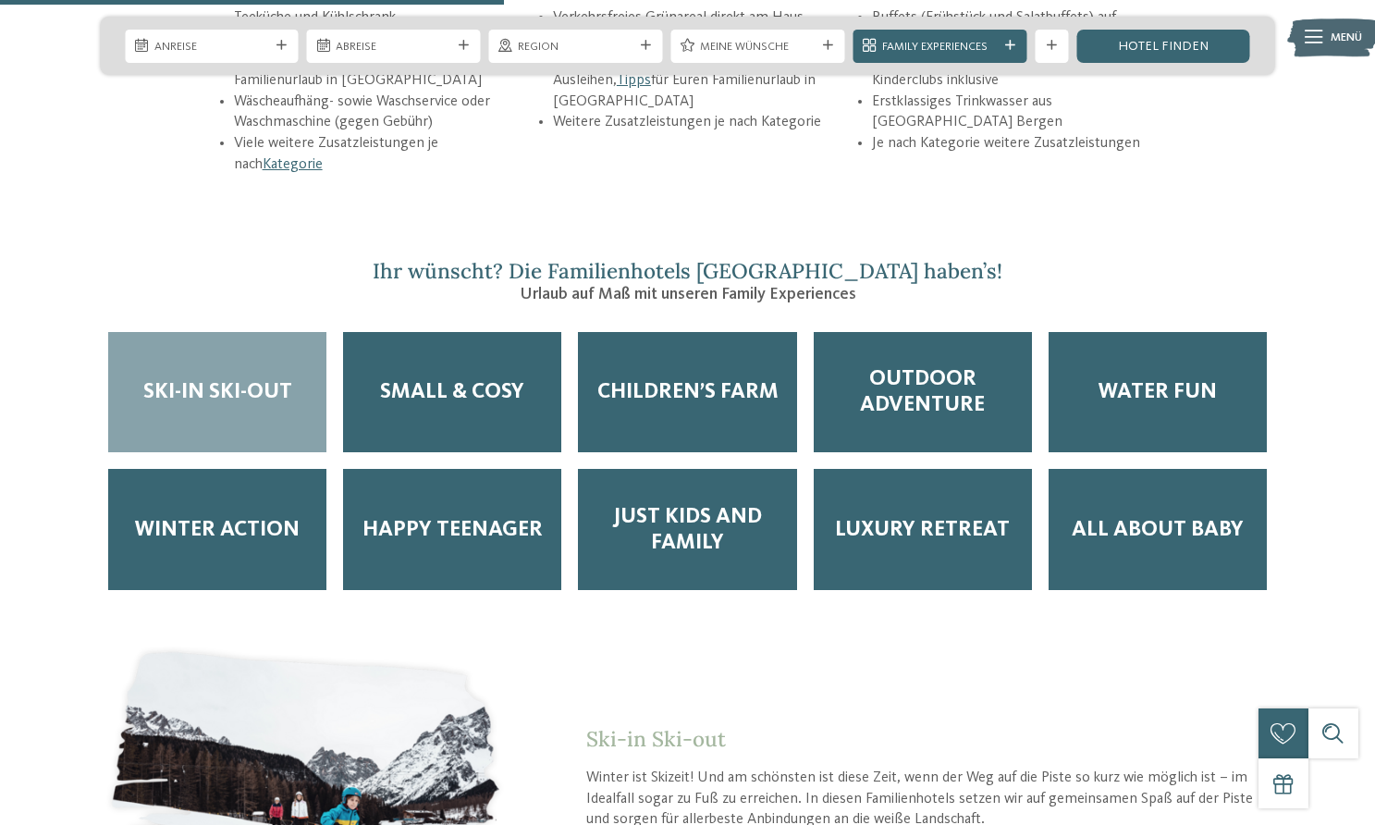
scroll to position [2782, 0]
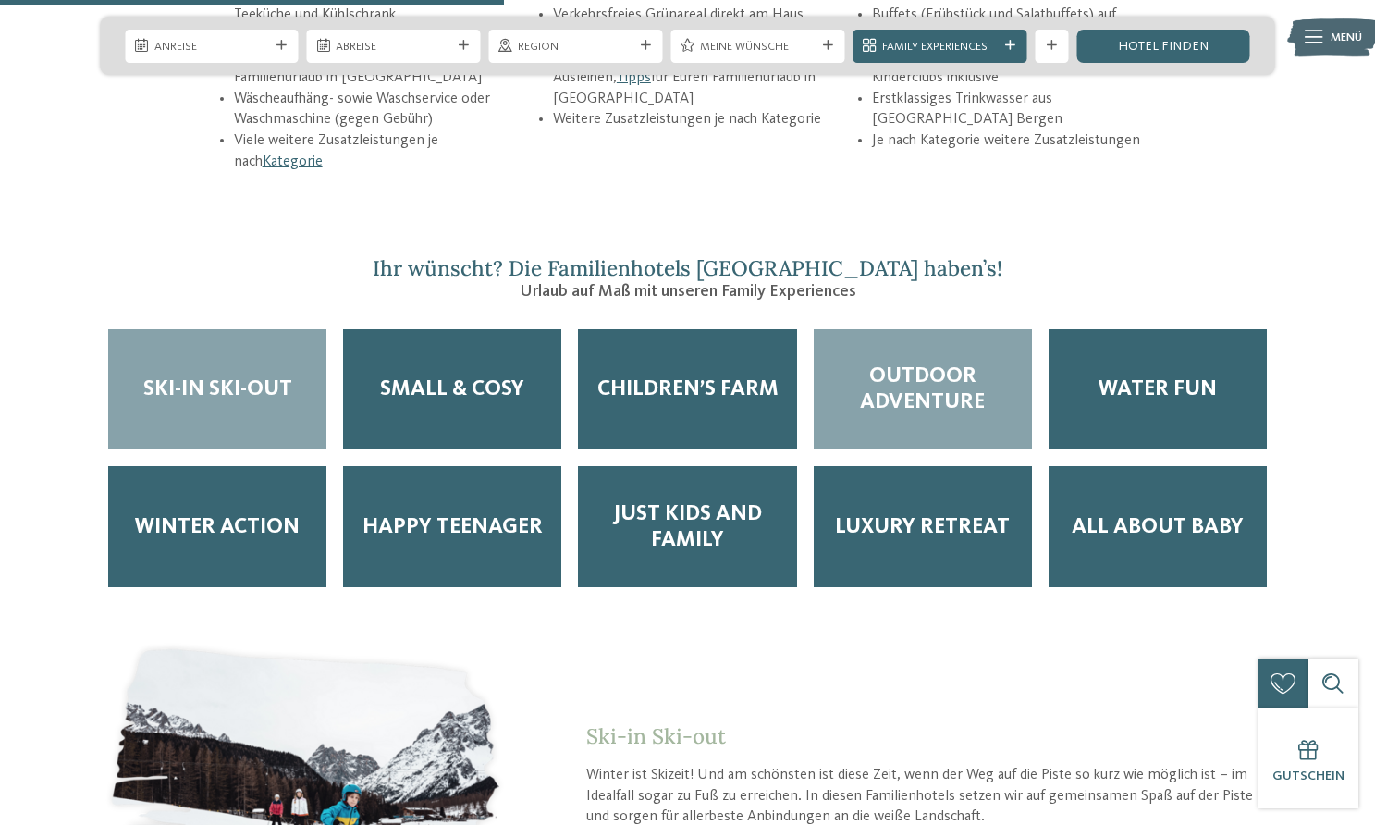
click at [889, 363] on span "Outdoor Adventure" at bounding box center [922, 389] width 185 height 52
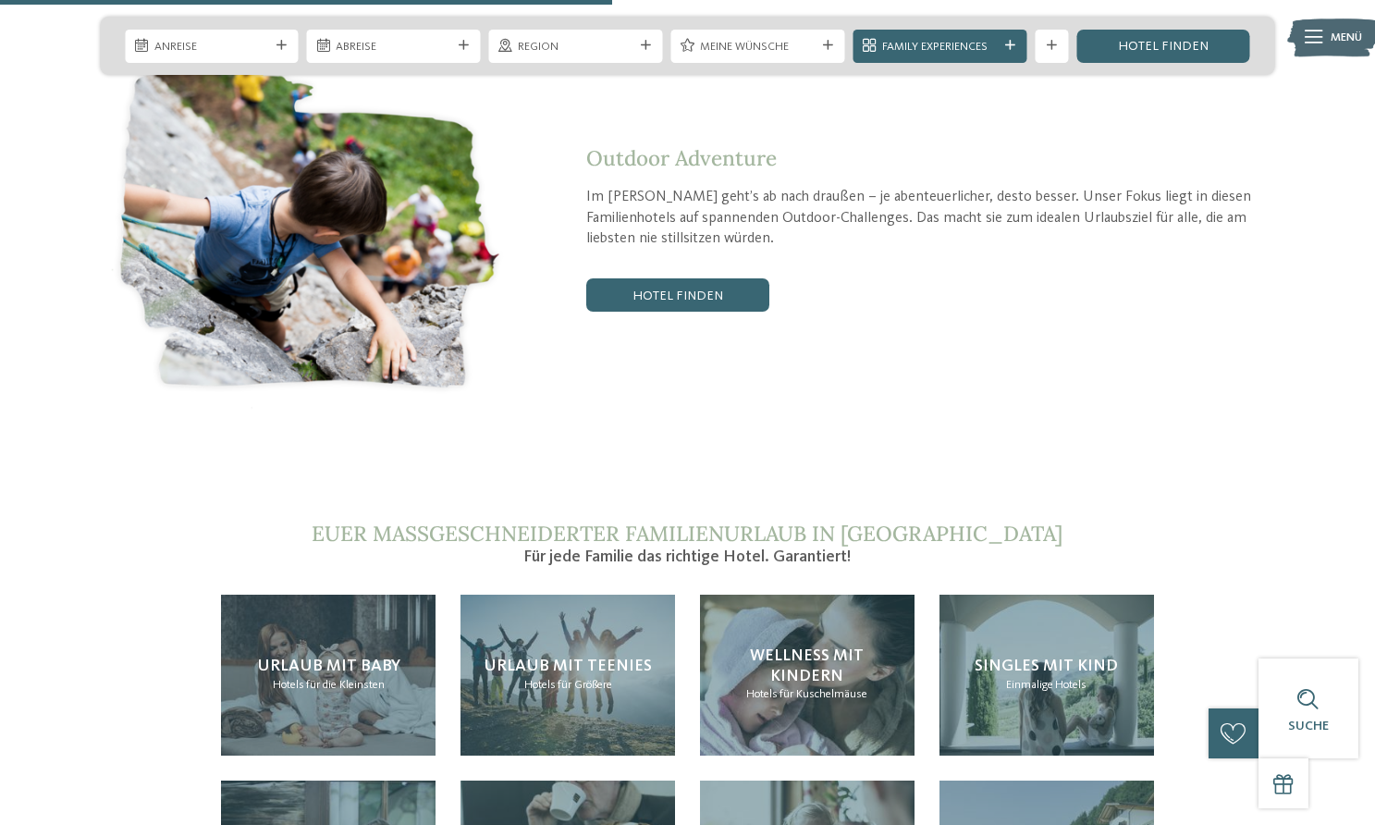
scroll to position [3400, 0]
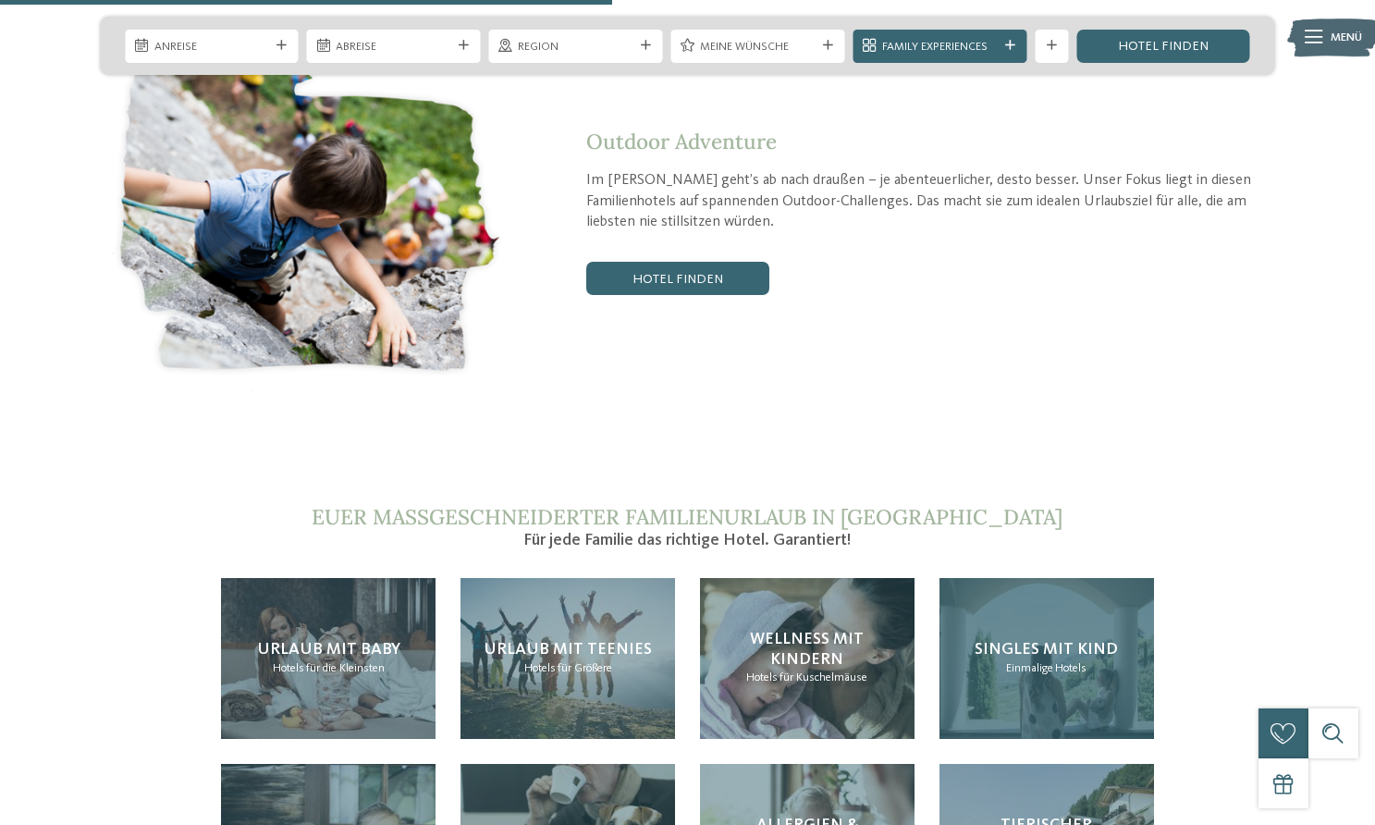
click at [1025, 662] on span "Einmalige" at bounding box center [1029, 668] width 47 height 12
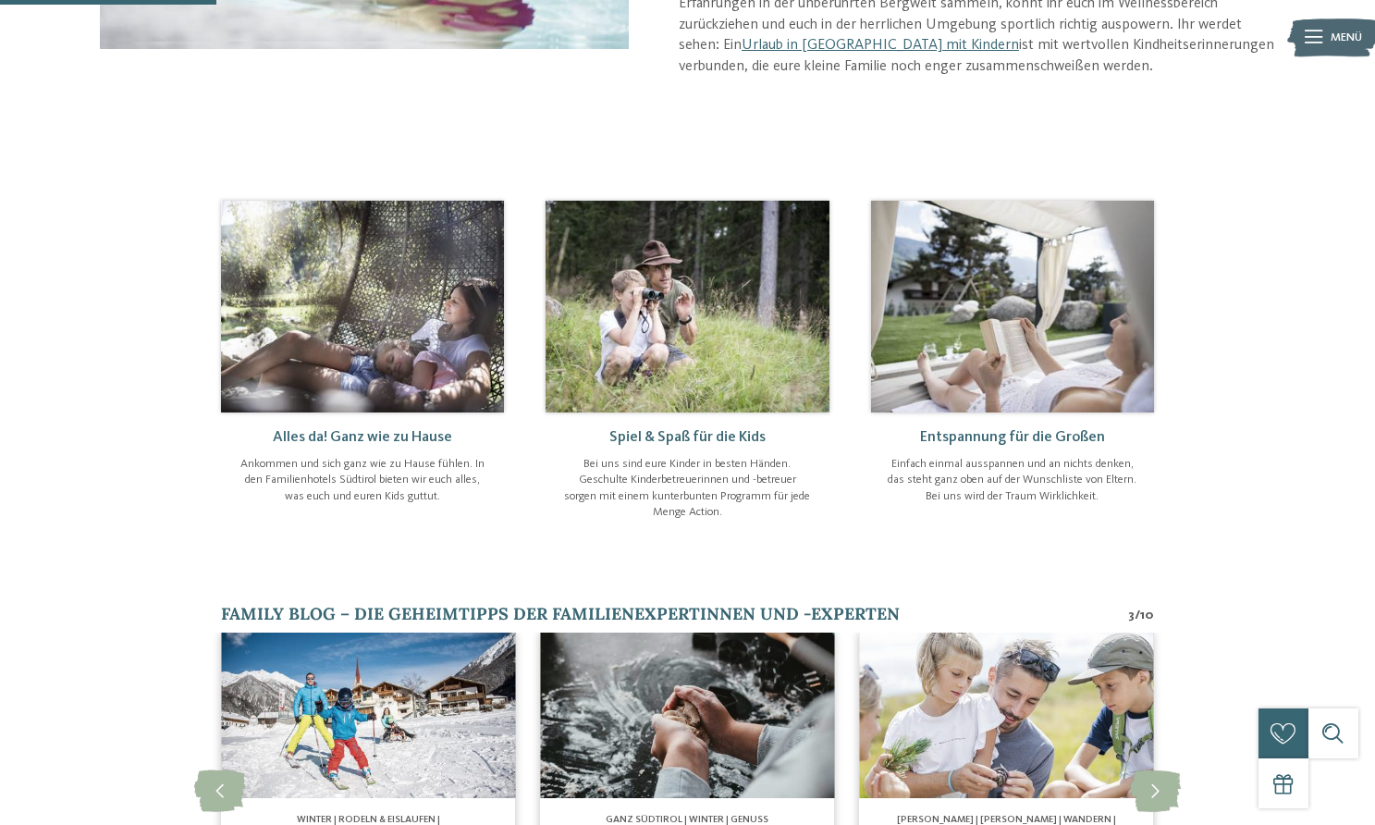
scroll to position [531, 0]
click at [1317, 37] on icon at bounding box center [1314, 37] width 18 height 13
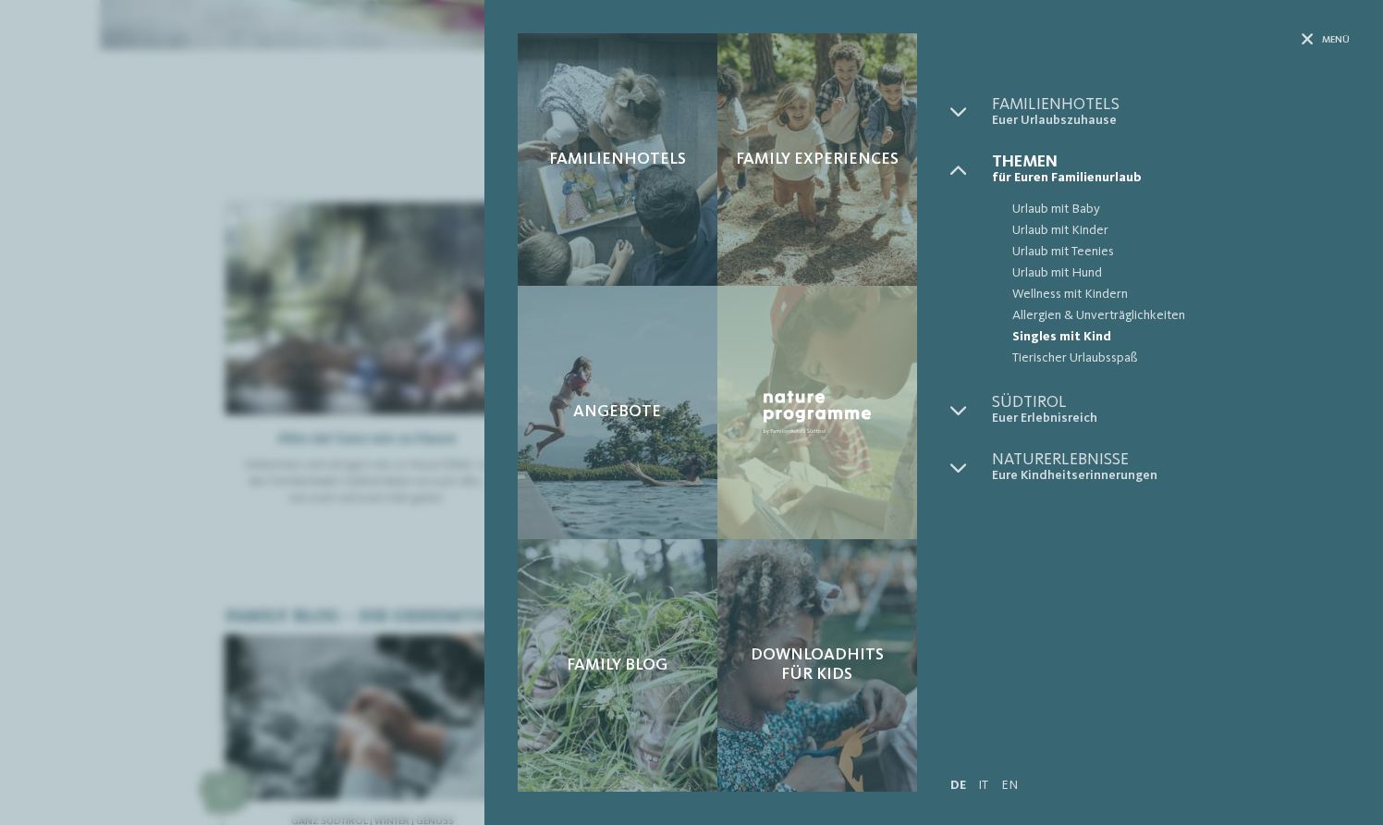
click at [173, 535] on div "Familienhotels Family Experiences Angebote" at bounding box center [691, 412] width 1383 height 825
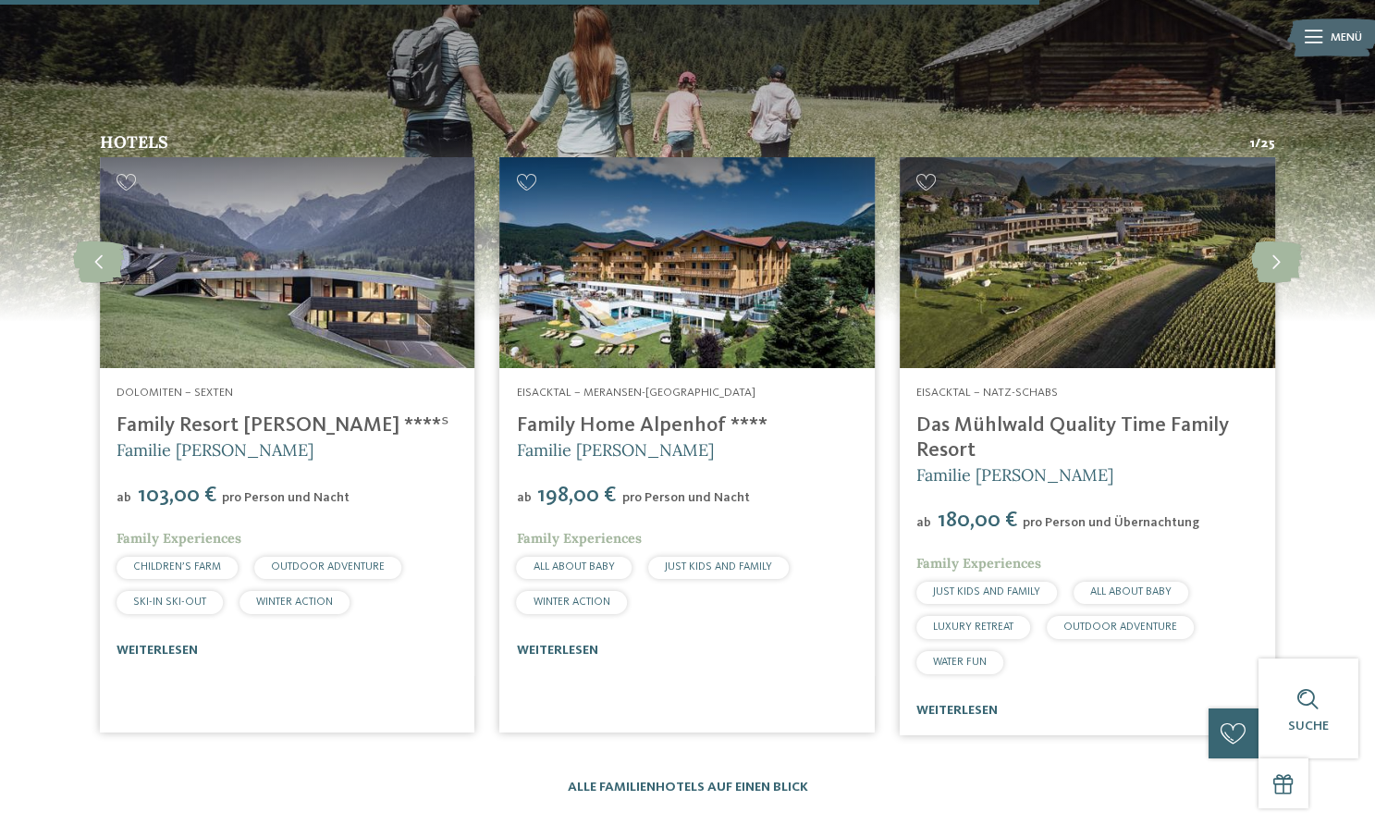
scroll to position [2496, 0]
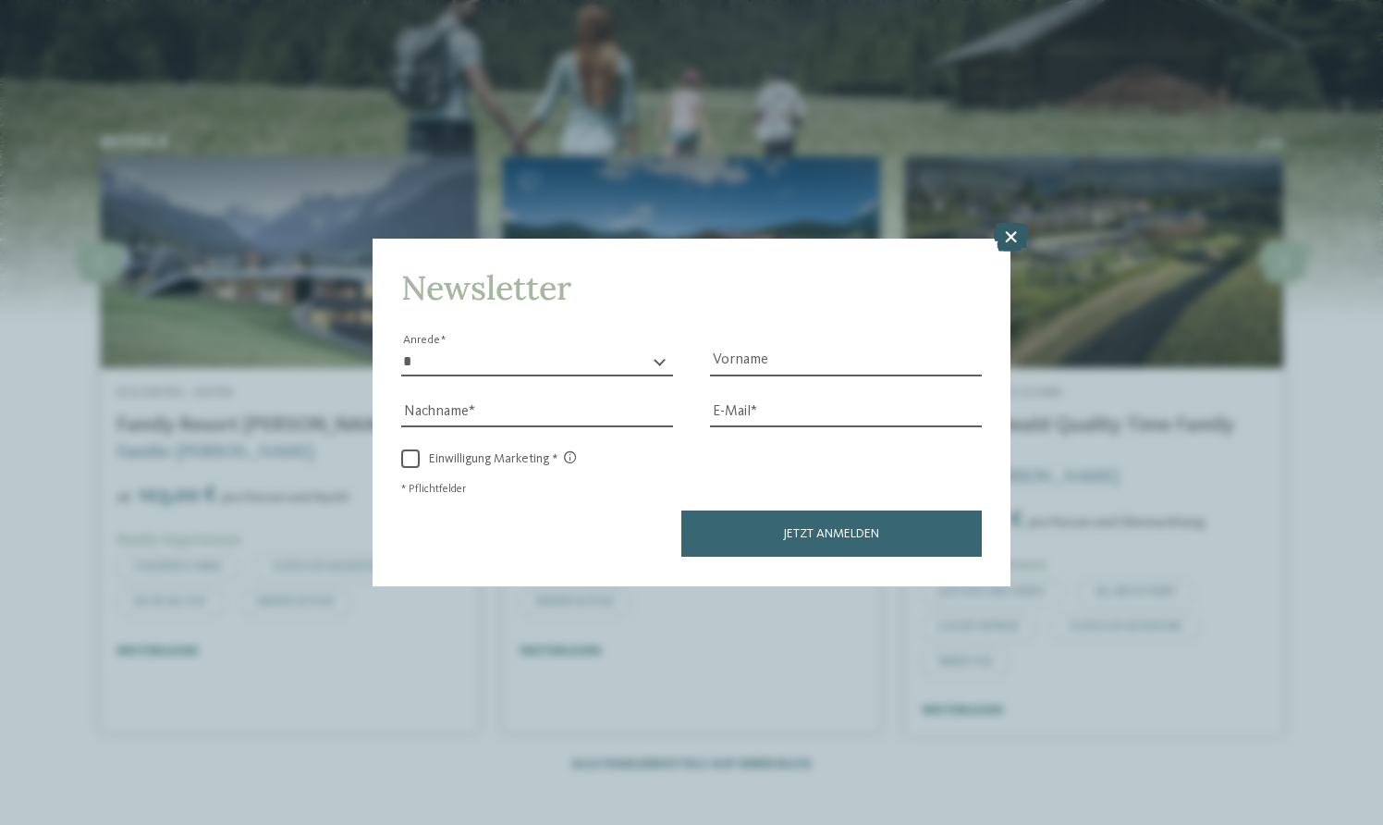
click at [1012, 223] on icon at bounding box center [1011, 238] width 36 height 30
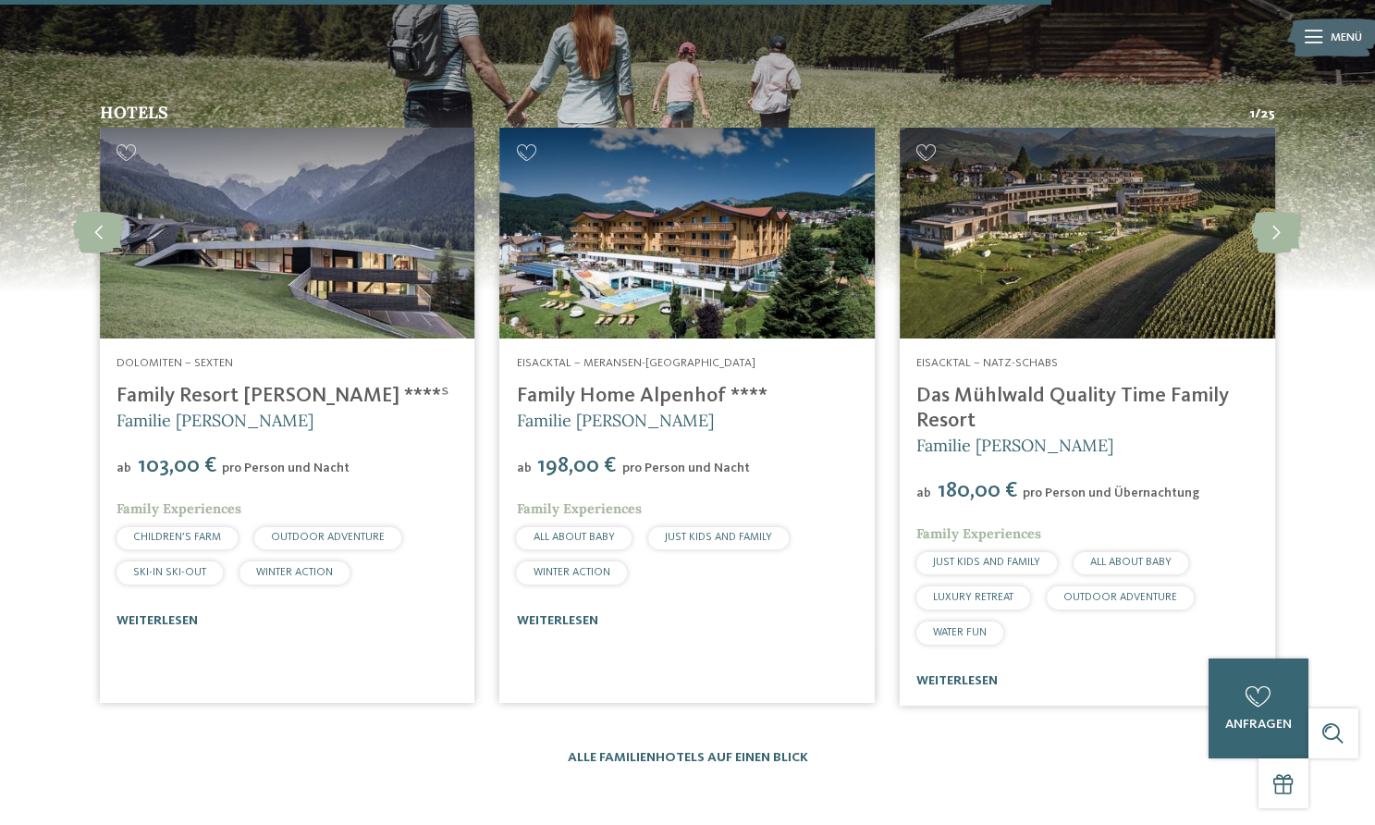
scroll to position [2521, 0]
click at [167, 614] on link "weiterlesen" at bounding box center [157, 620] width 81 height 13
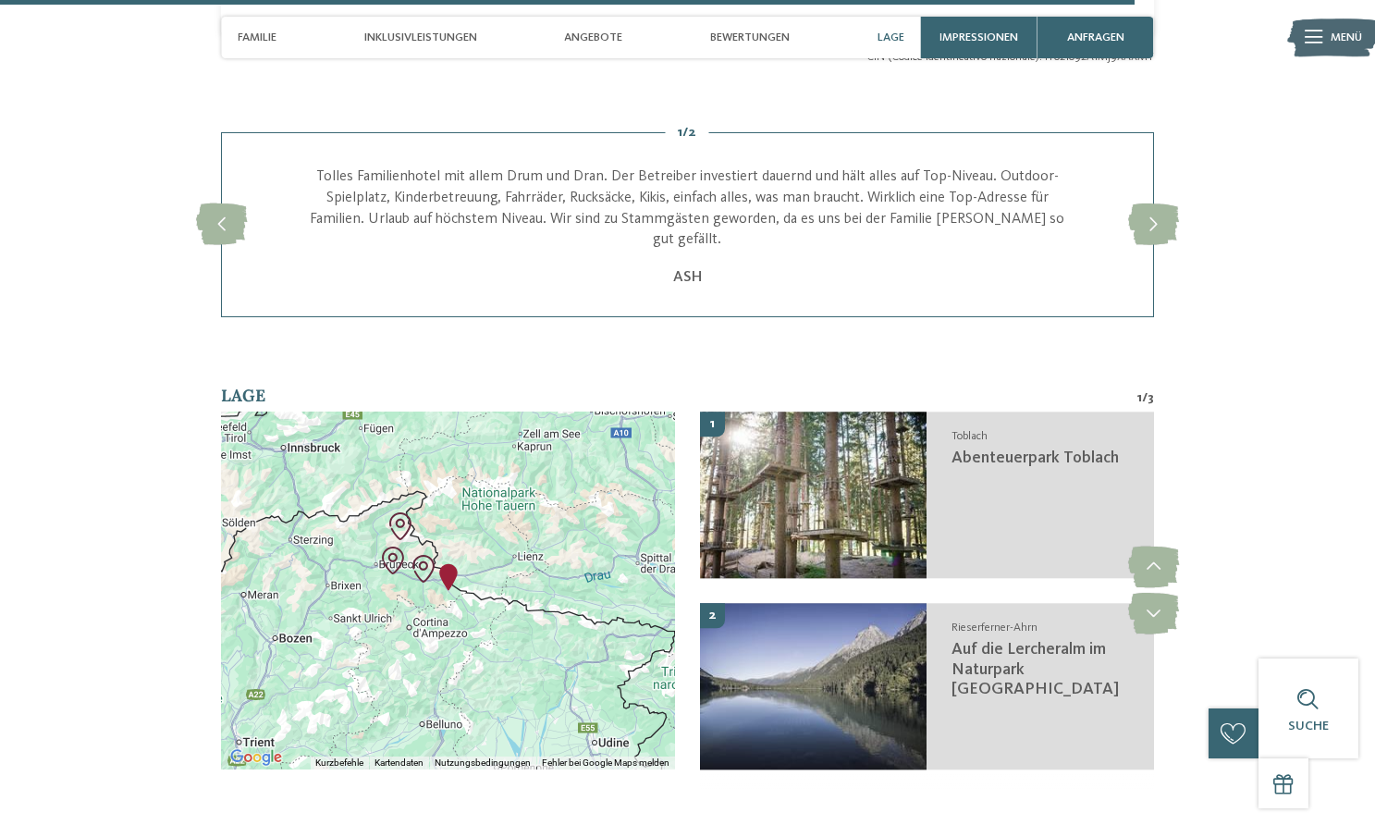
scroll to position [4176, 0]
click at [485, 521] on div at bounding box center [448, 590] width 454 height 358
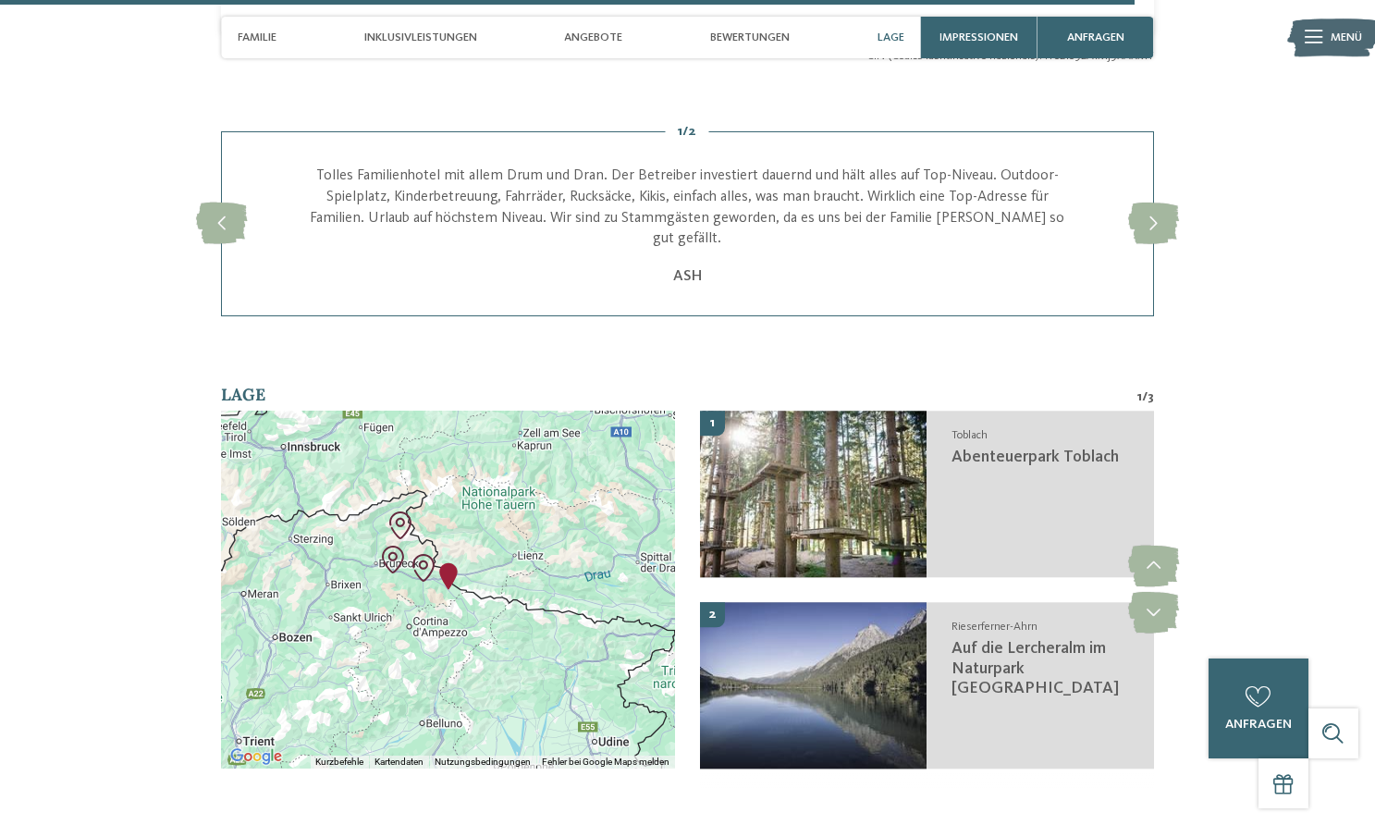
click at [454, 562] on img "Family Resort Rainer" at bounding box center [449, 576] width 28 height 28
click at [500, 518] on div "Family Resort Rainer" at bounding box center [448, 590] width 454 height 358
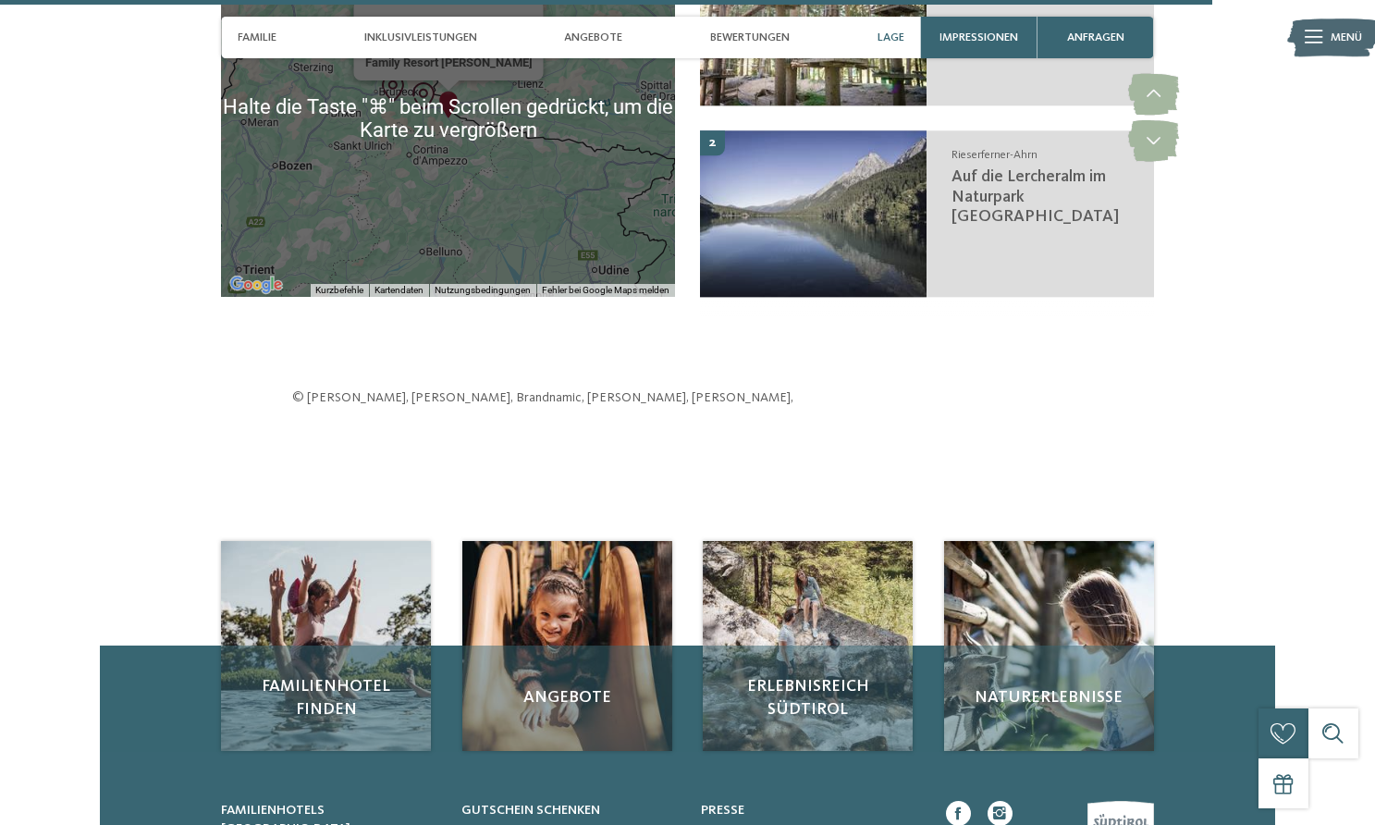
scroll to position [4852, 0]
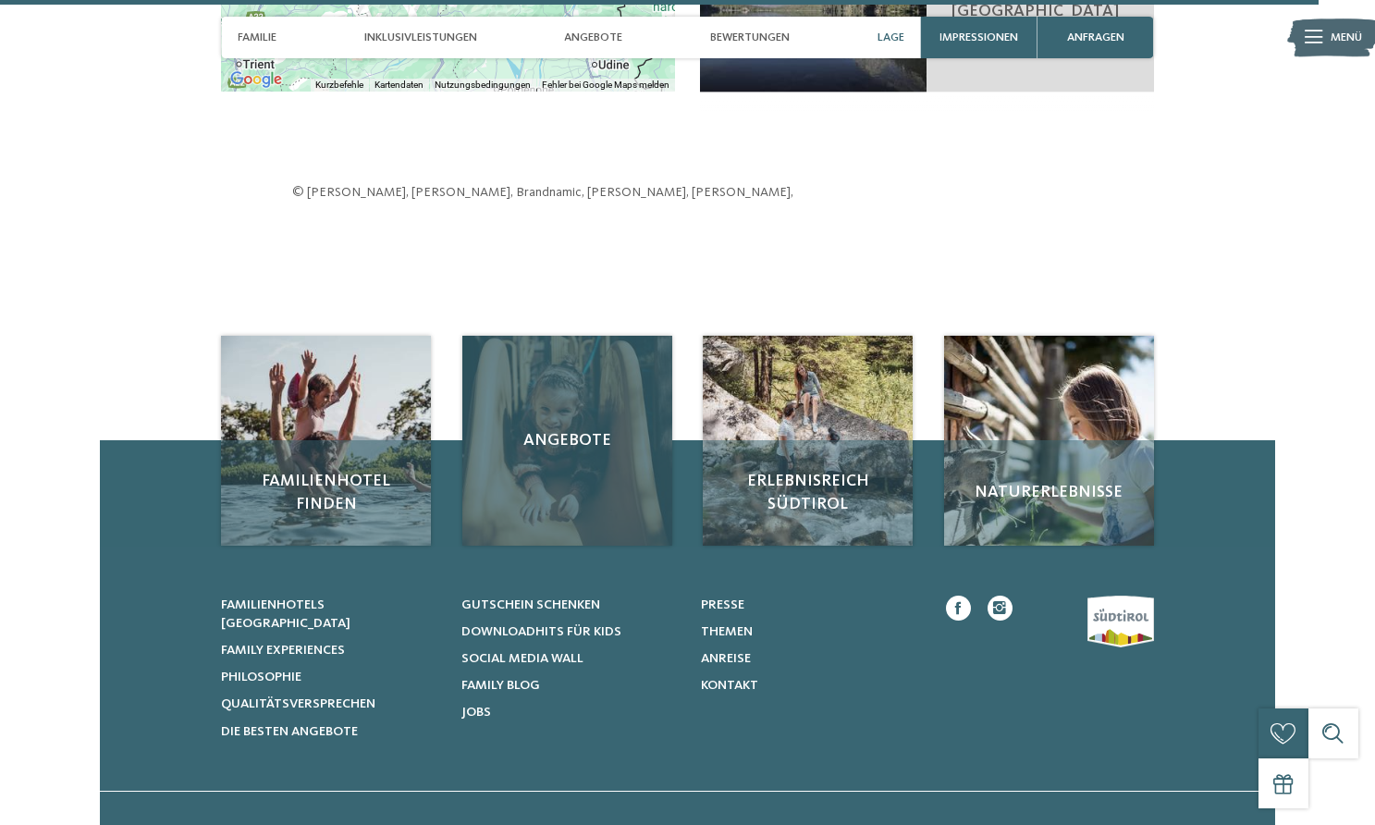
click at [550, 420] on div "Angebote" at bounding box center [567, 441] width 210 height 210
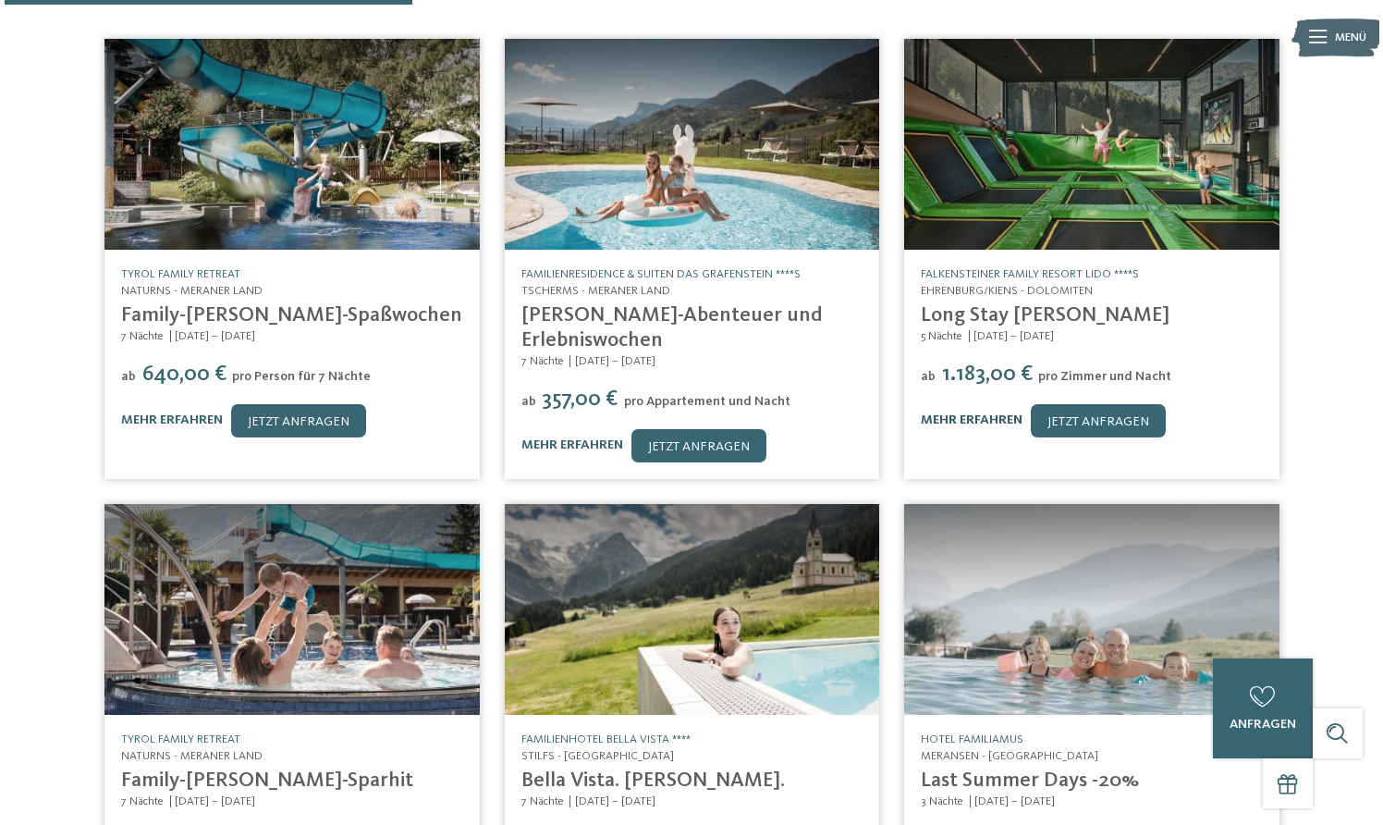
scroll to position [439, 0]
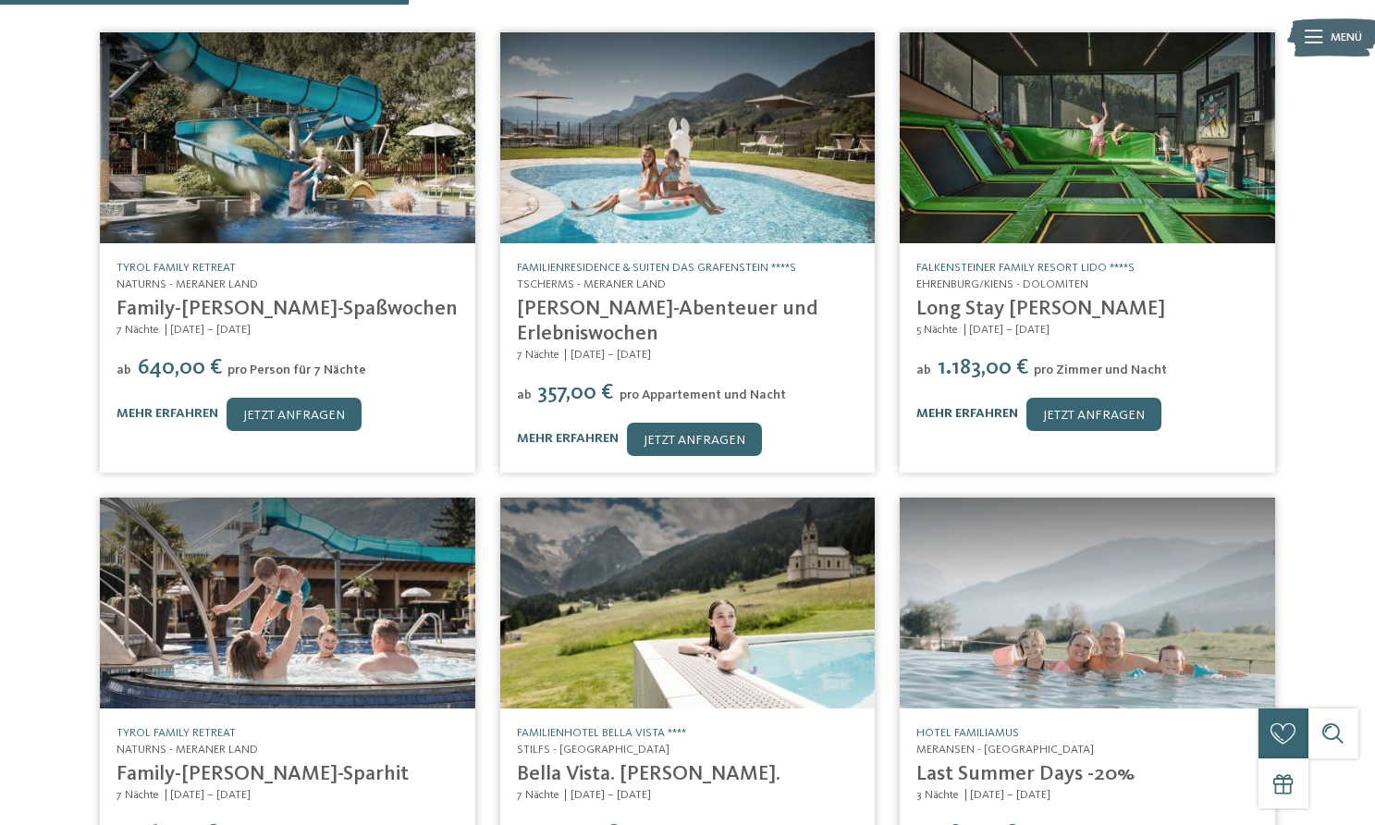
click at [957, 407] on link "mehr erfahren" at bounding box center [967, 413] width 102 height 13
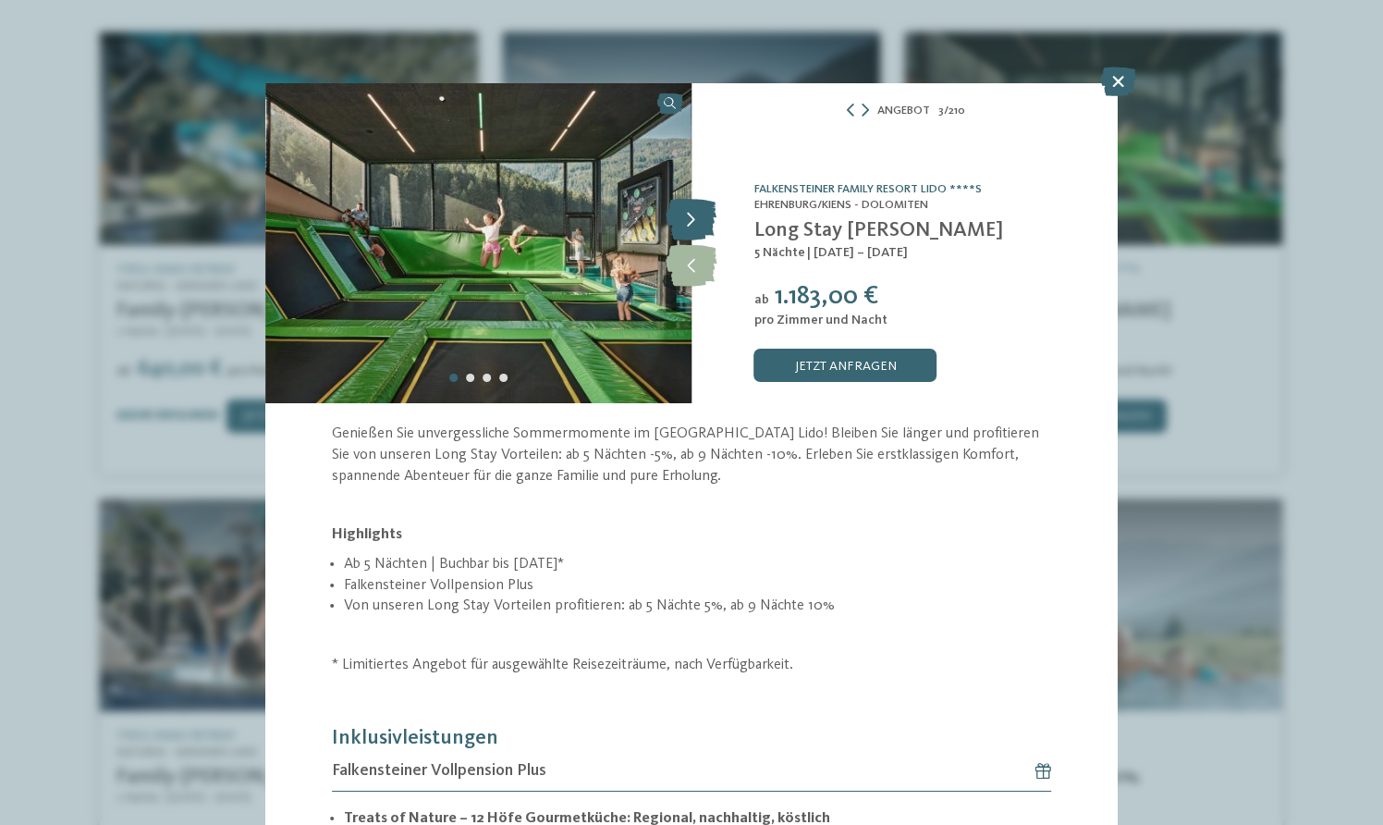
click at [688, 220] on icon at bounding box center [691, 221] width 51 height 42
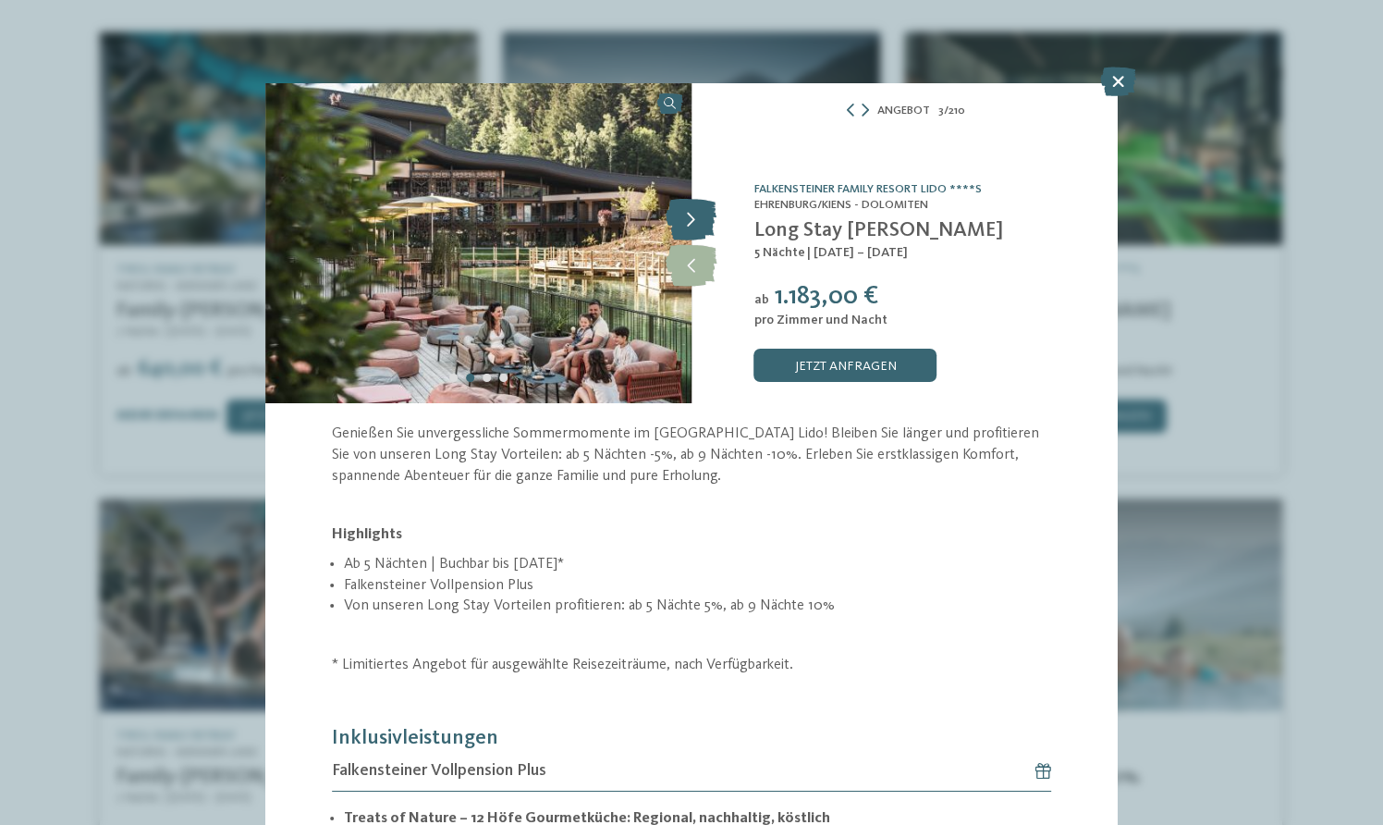
click at [688, 220] on icon at bounding box center [691, 221] width 51 height 42
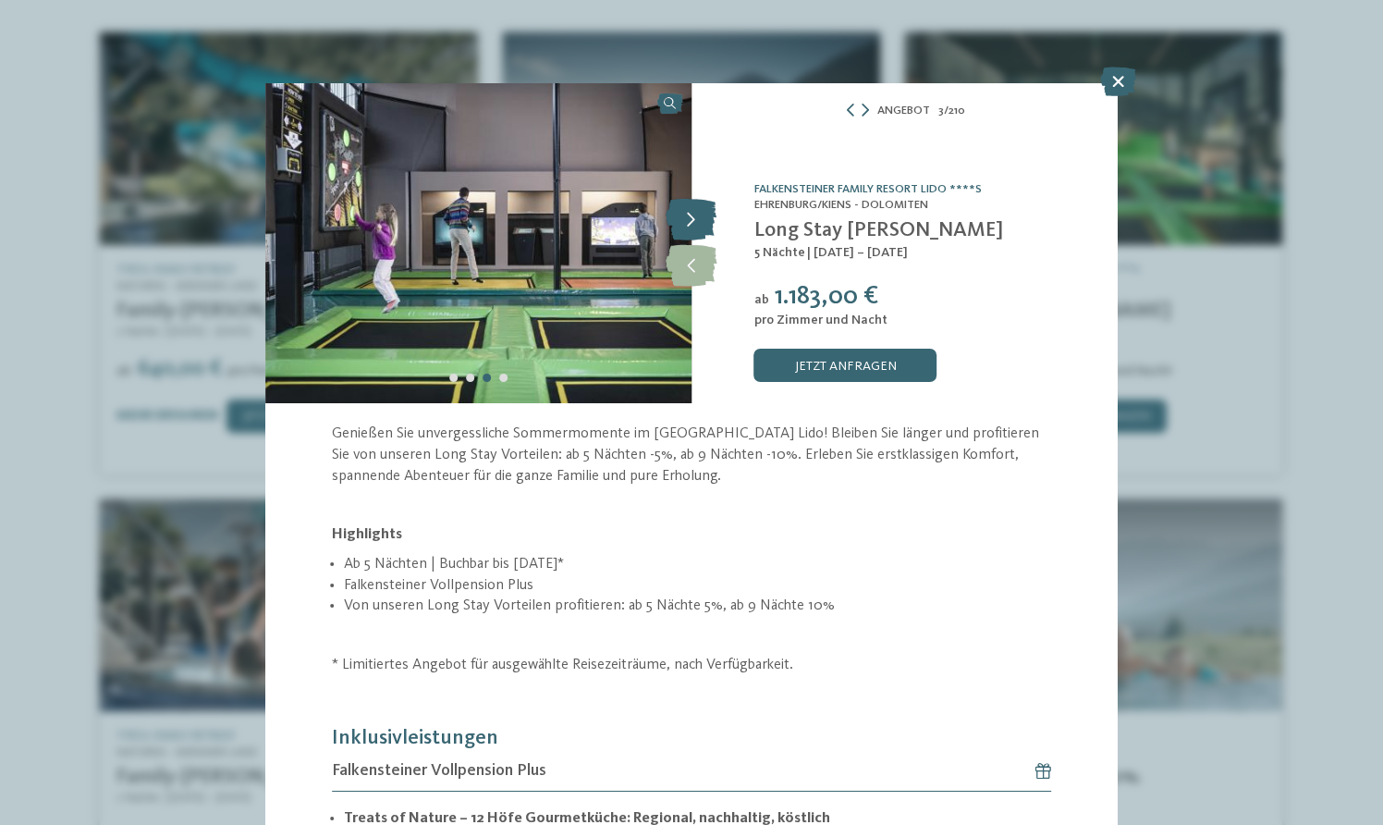
click at [688, 220] on icon at bounding box center [691, 221] width 51 height 42
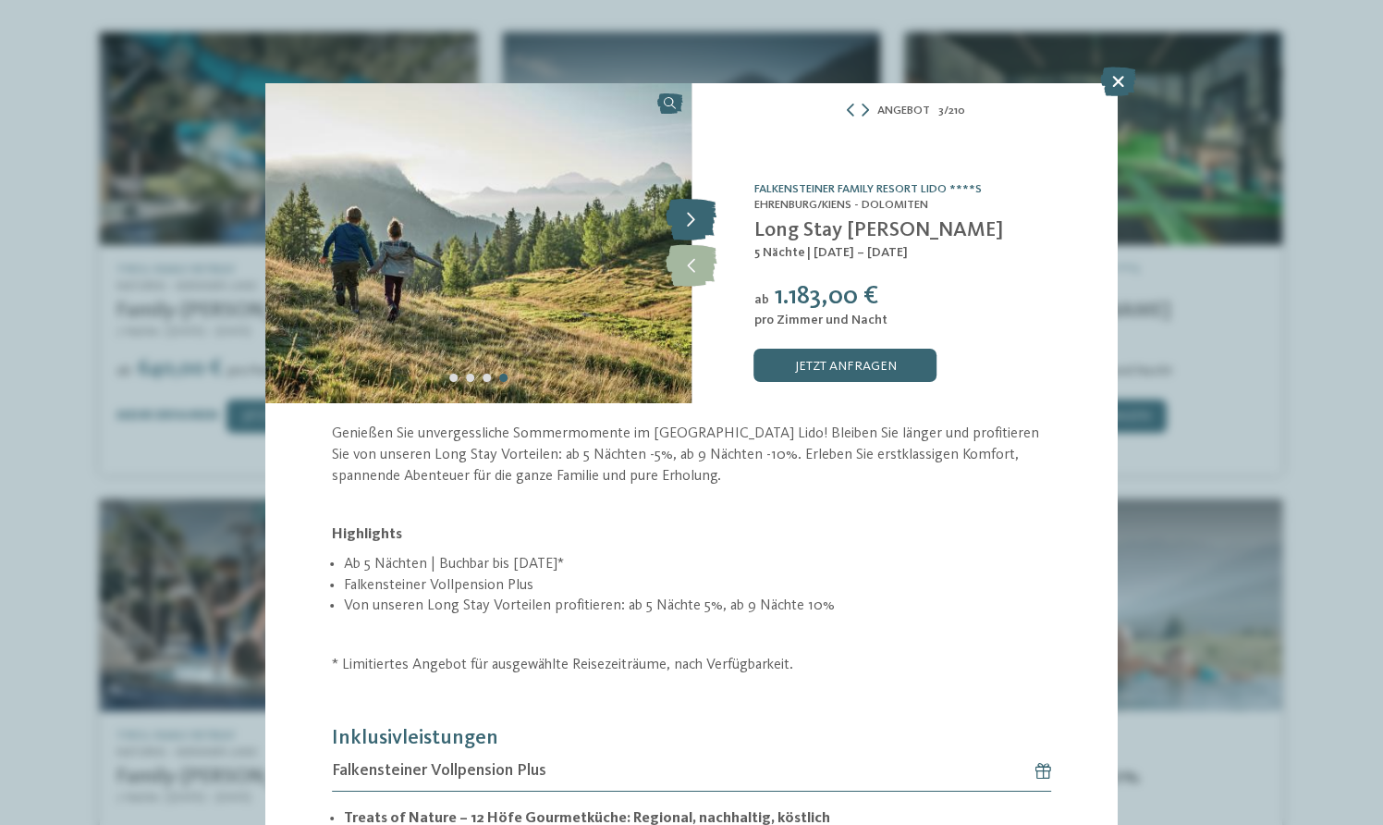
click at [688, 220] on icon at bounding box center [691, 221] width 51 height 42
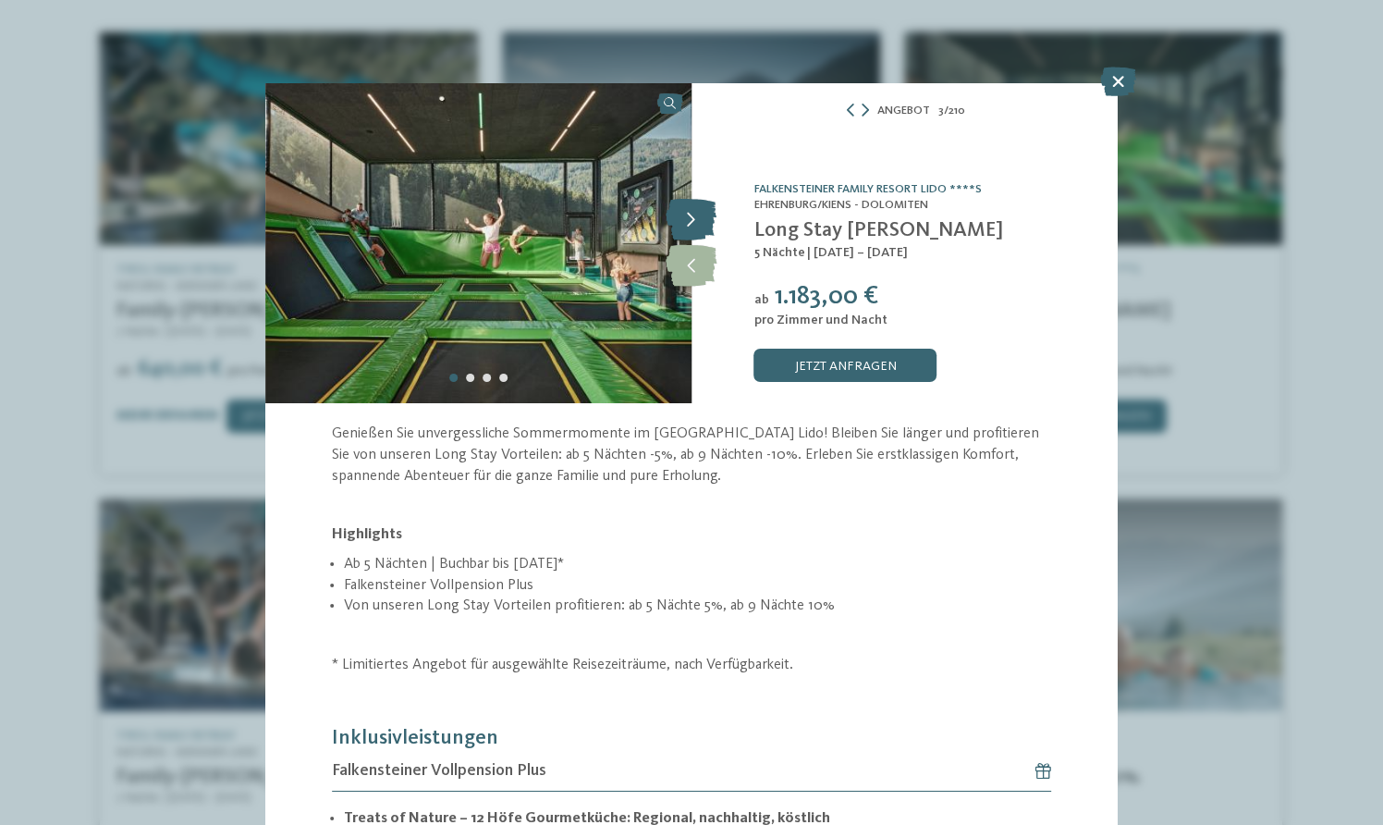
click at [688, 220] on icon at bounding box center [691, 221] width 51 height 42
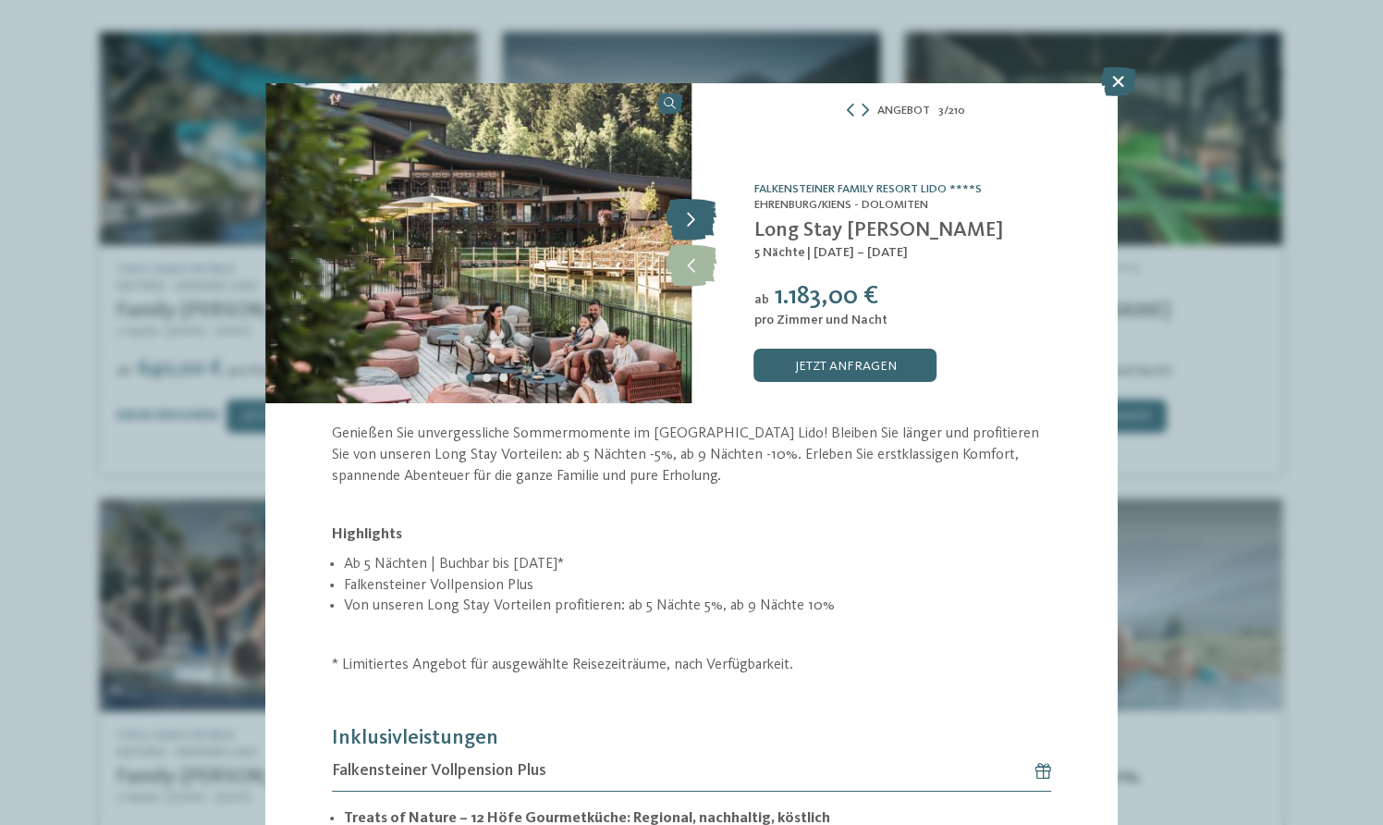
click at [688, 220] on icon at bounding box center [691, 221] width 51 height 42
click at [1115, 79] on icon at bounding box center [1118, 82] width 36 height 30
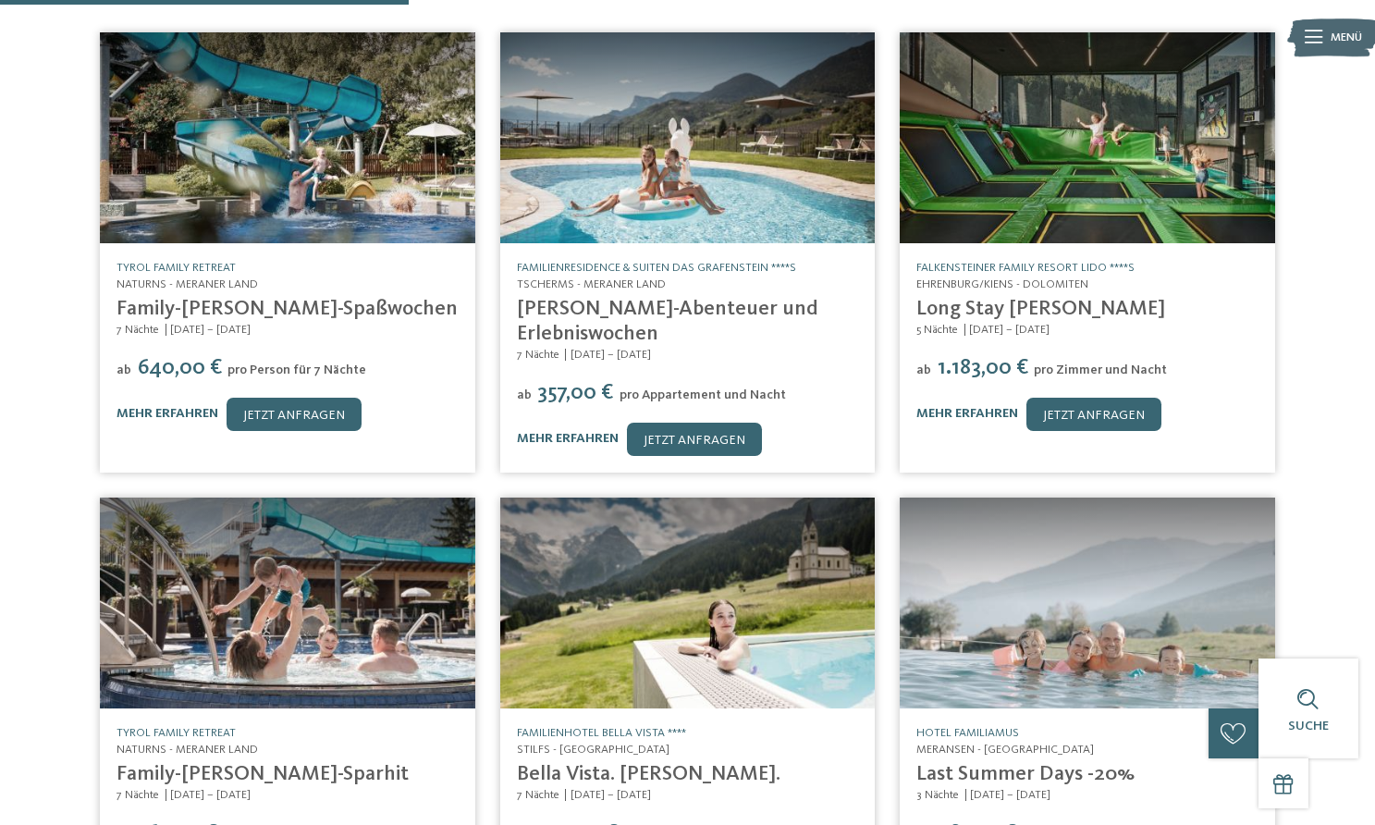
click at [201, 164] on img at bounding box center [287, 137] width 375 height 211
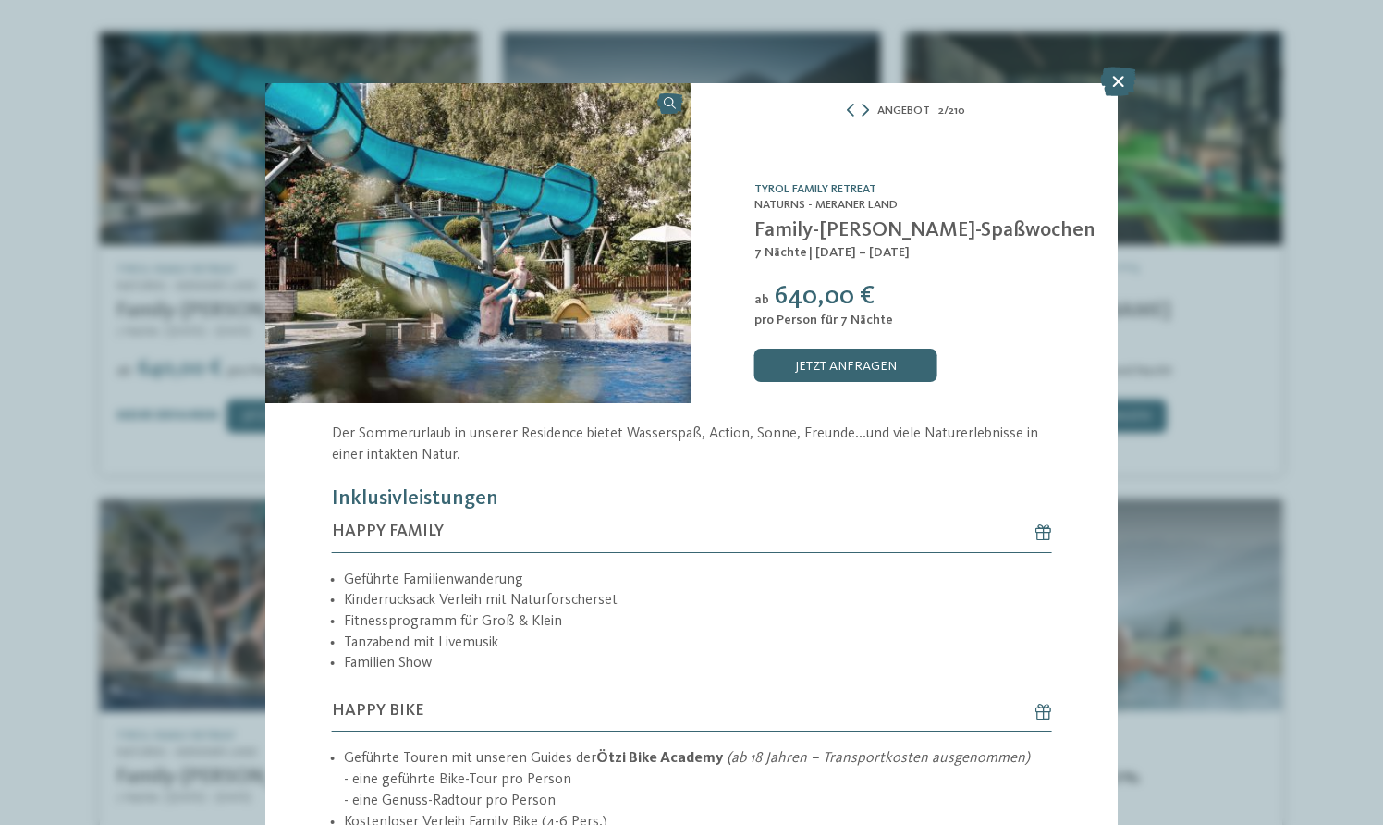
click at [661, 288] on img at bounding box center [478, 243] width 426 height 320
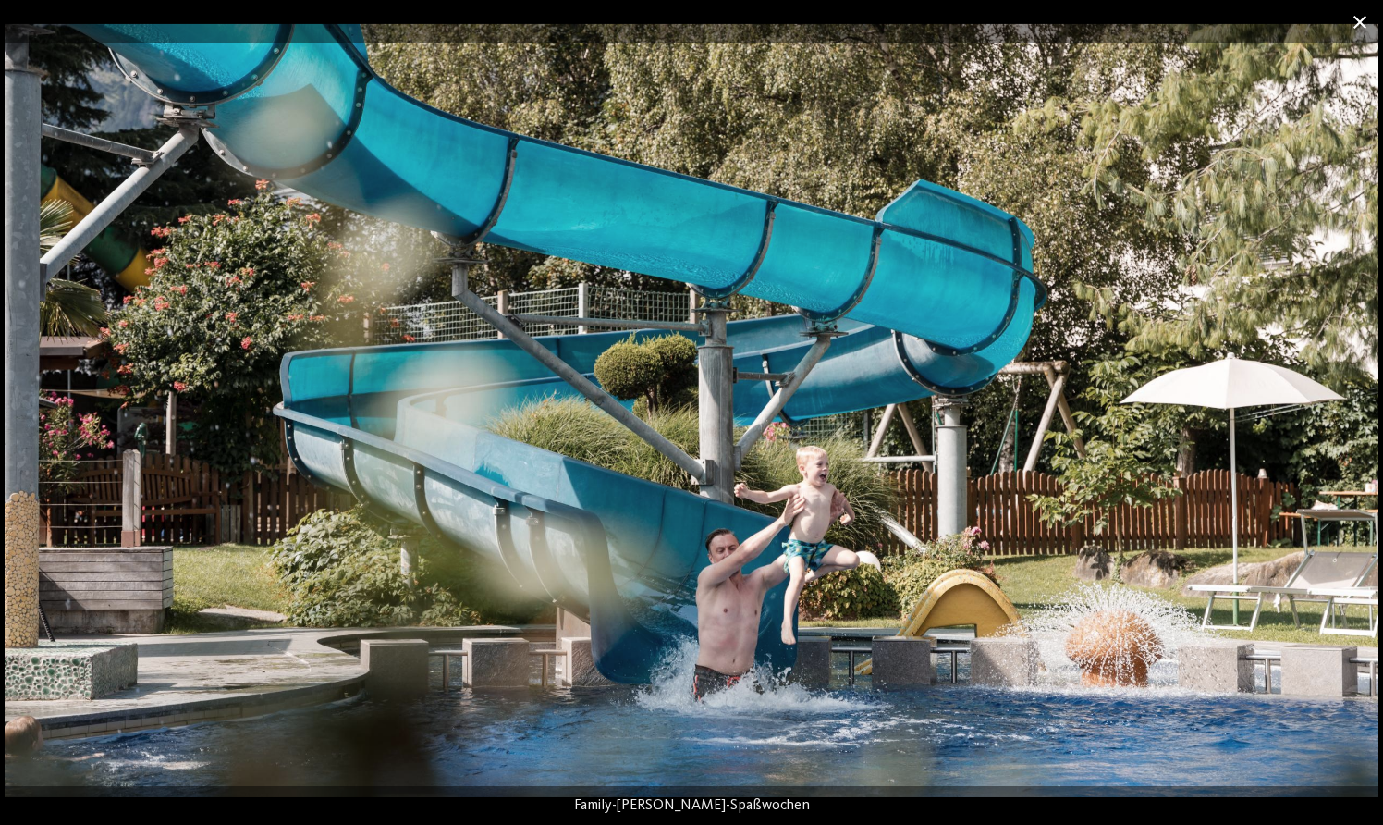
click at [1358, 22] on span at bounding box center [1360, 21] width 46 height 43
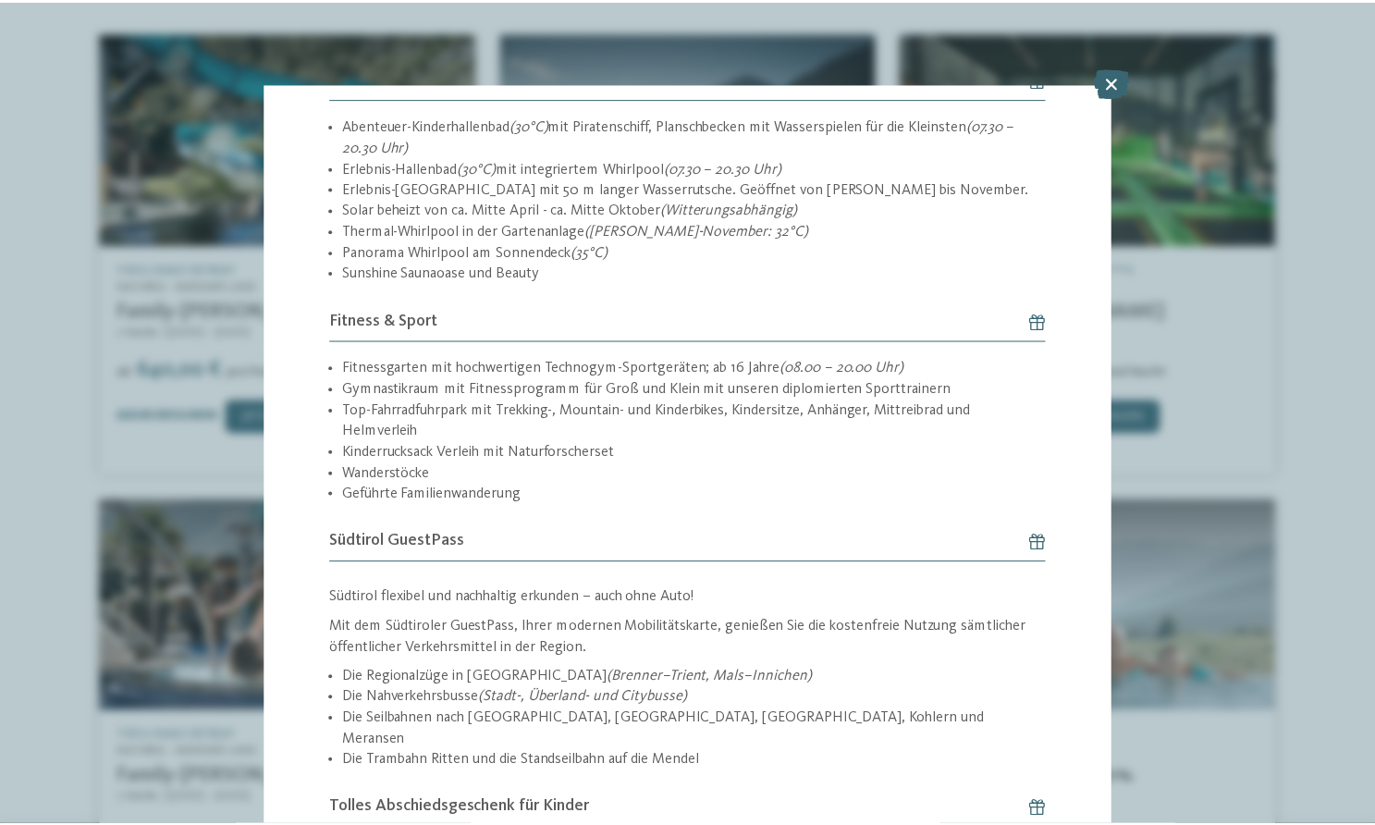
scroll to position [2509, 0]
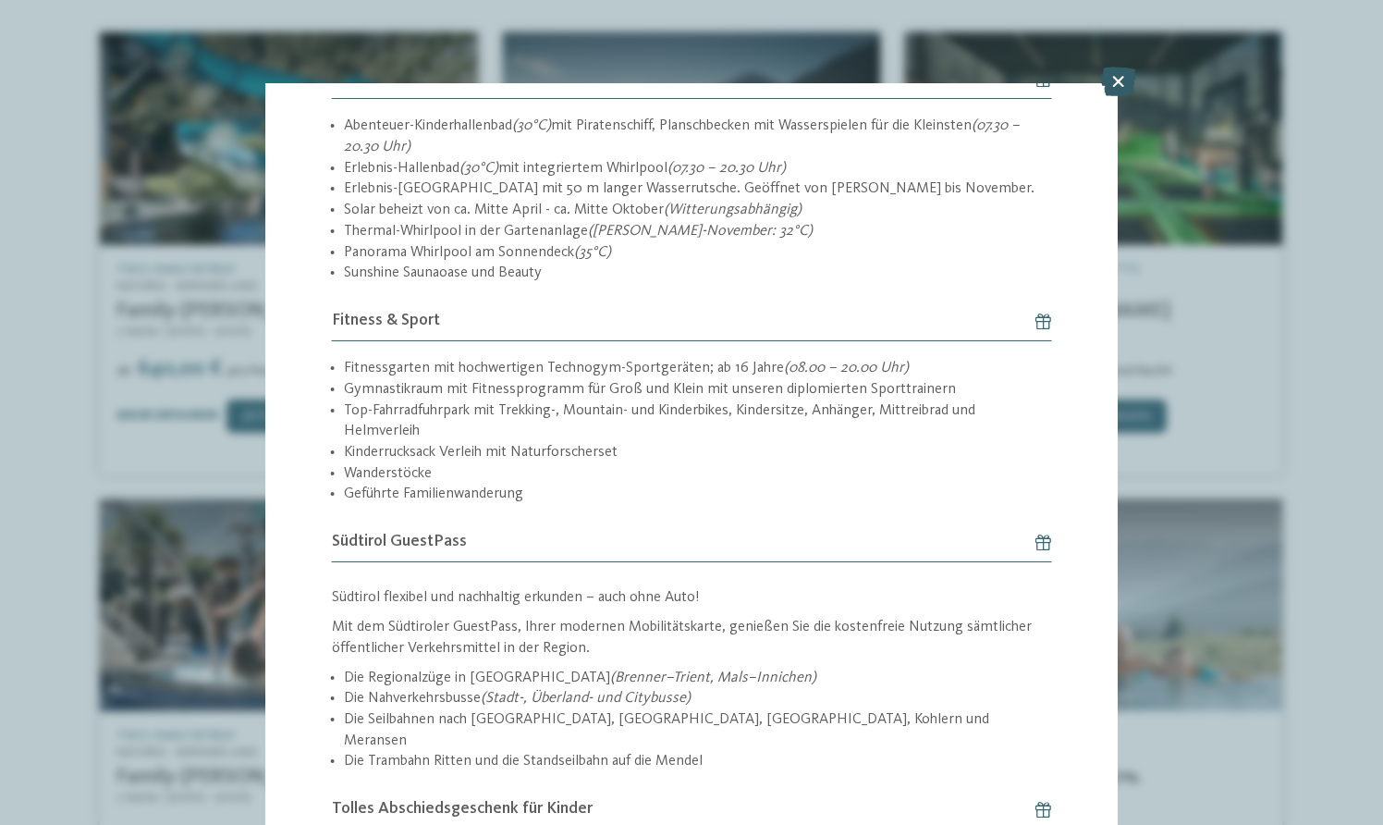
click at [1116, 80] on icon at bounding box center [1118, 82] width 36 height 30
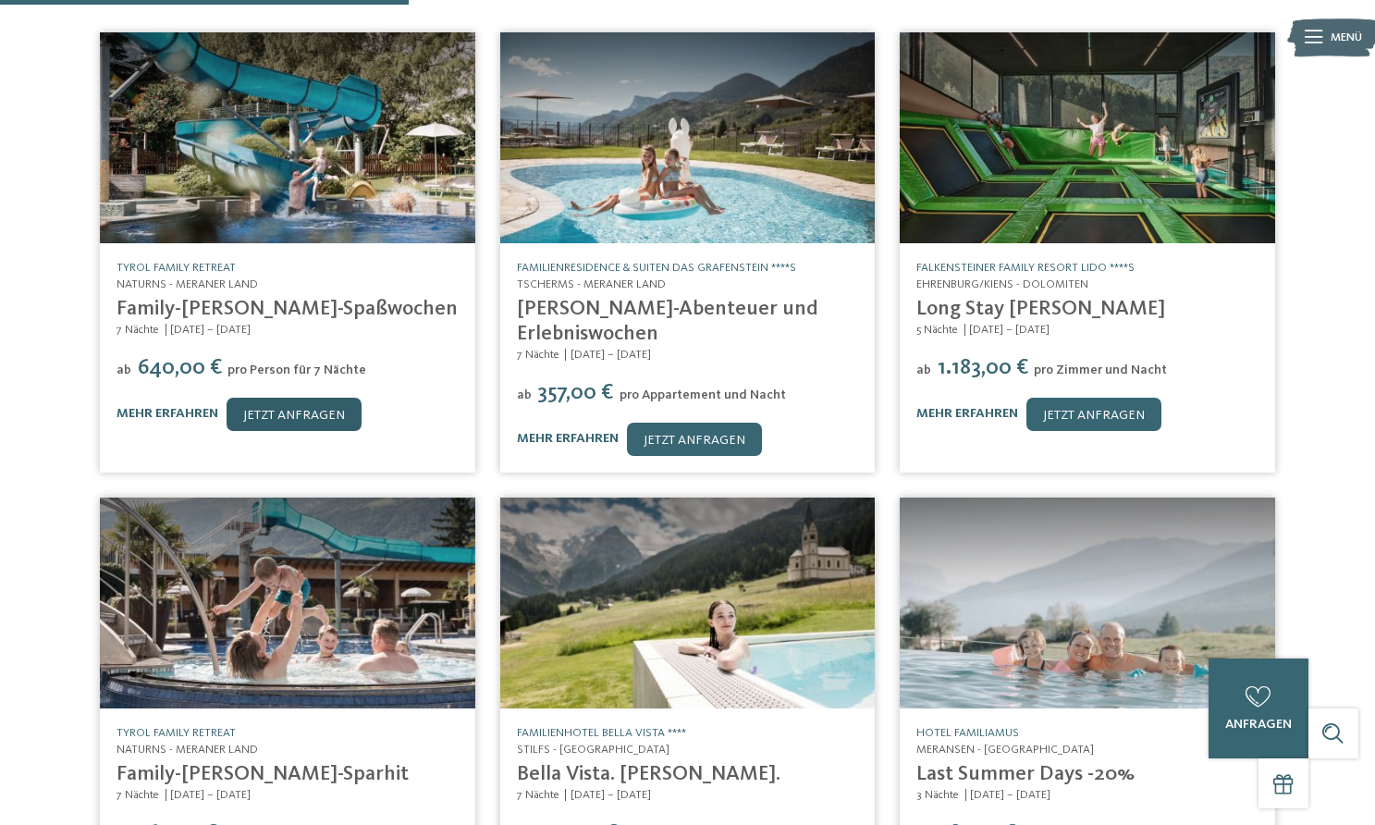
click at [310, 398] on link "jetzt anfragen" at bounding box center [294, 414] width 135 height 33
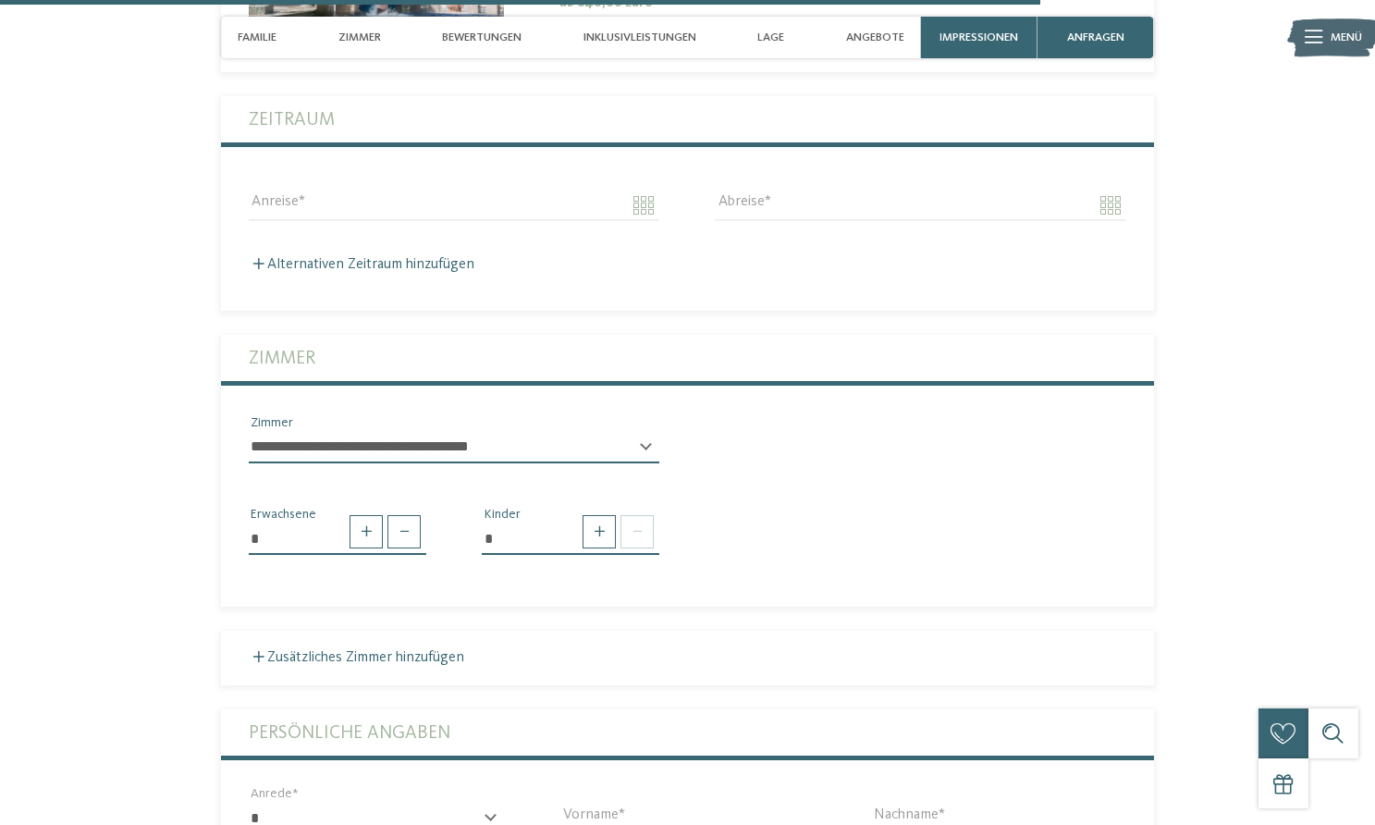
scroll to position [4373, 0]
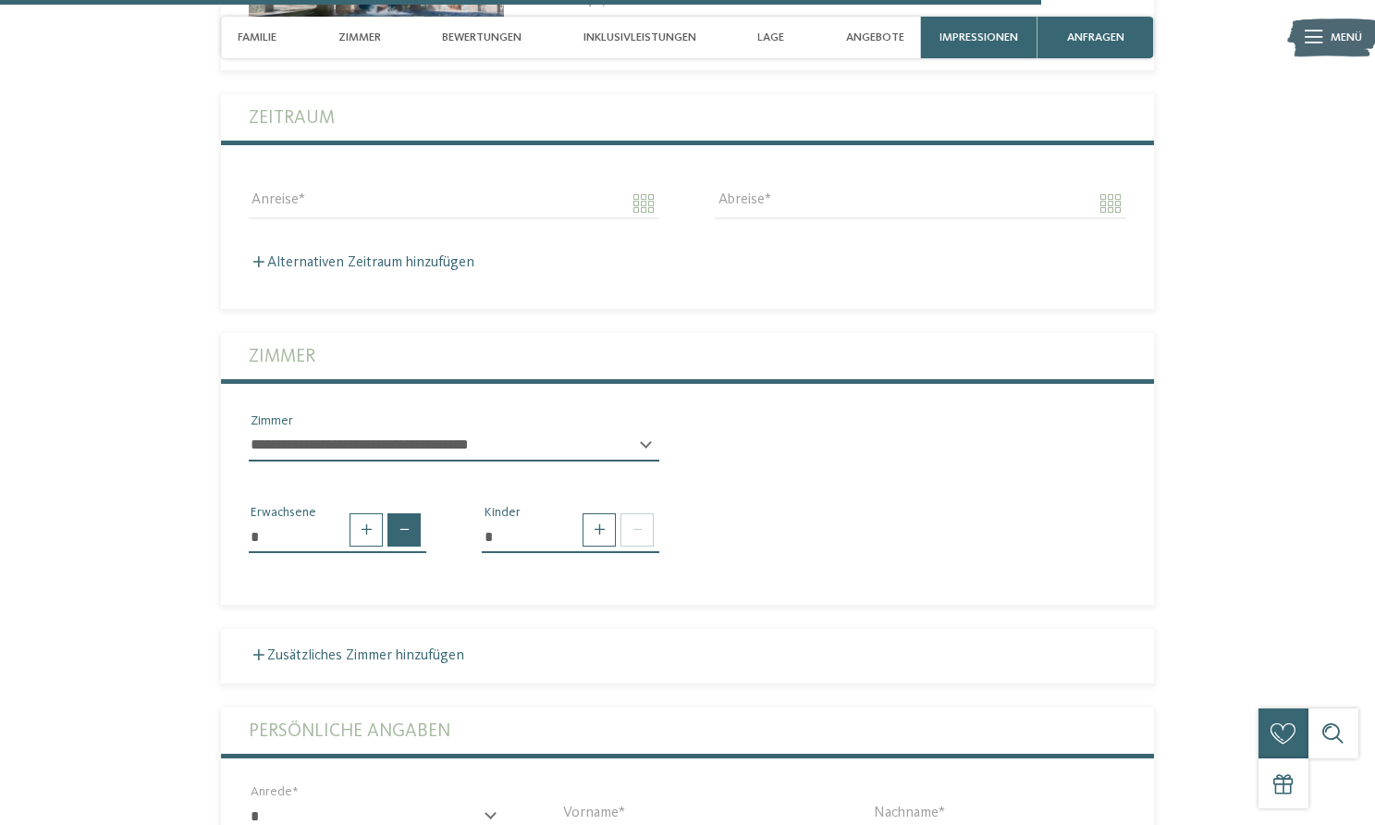
click at [399, 513] on span at bounding box center [403, 529] width 33 height 33
type input "*"
click at [598, 513] on span at bounding box center [599, 529] width 33 height 33
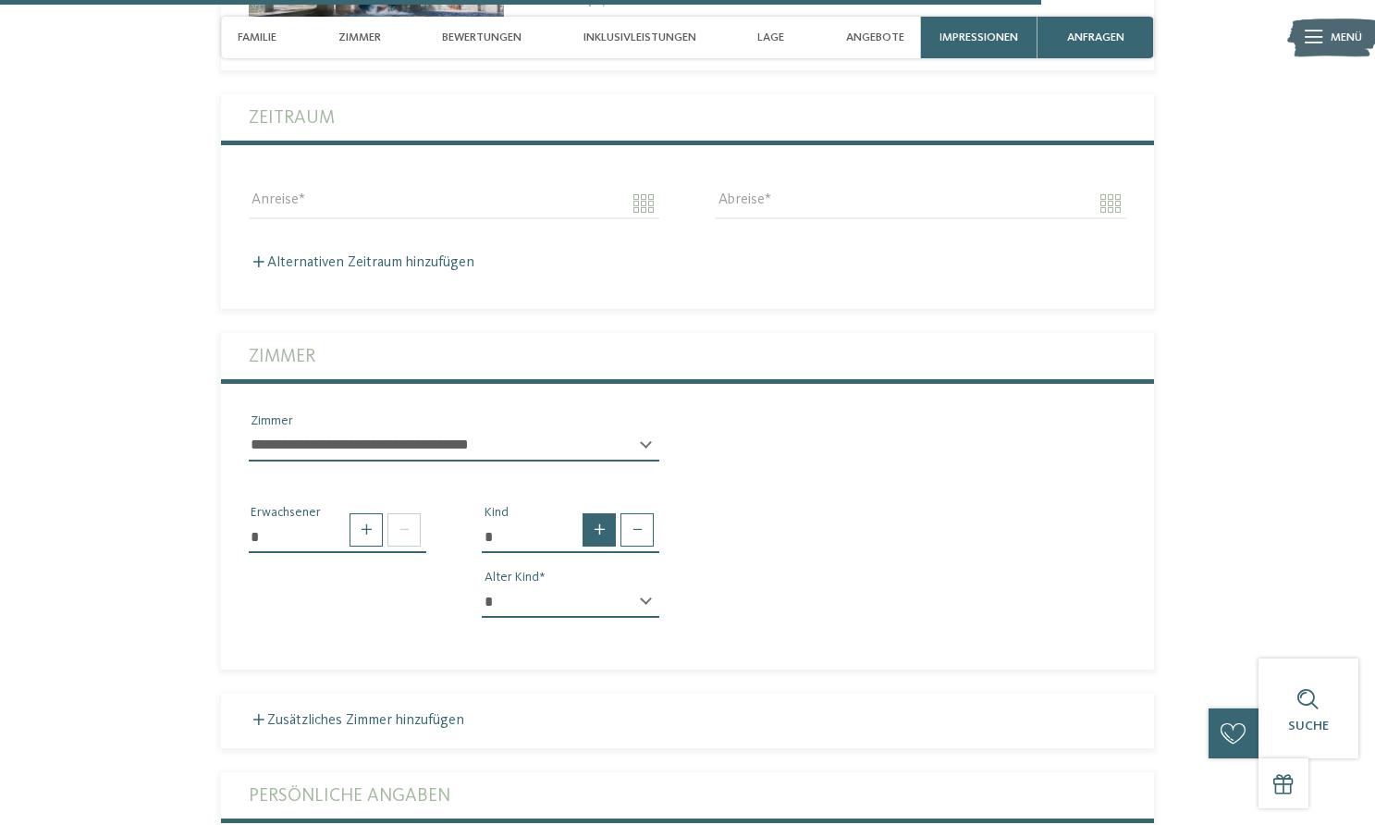
click at [598, 513] on span at bounding box center [599, 529] width 33 height 33
type input "*"
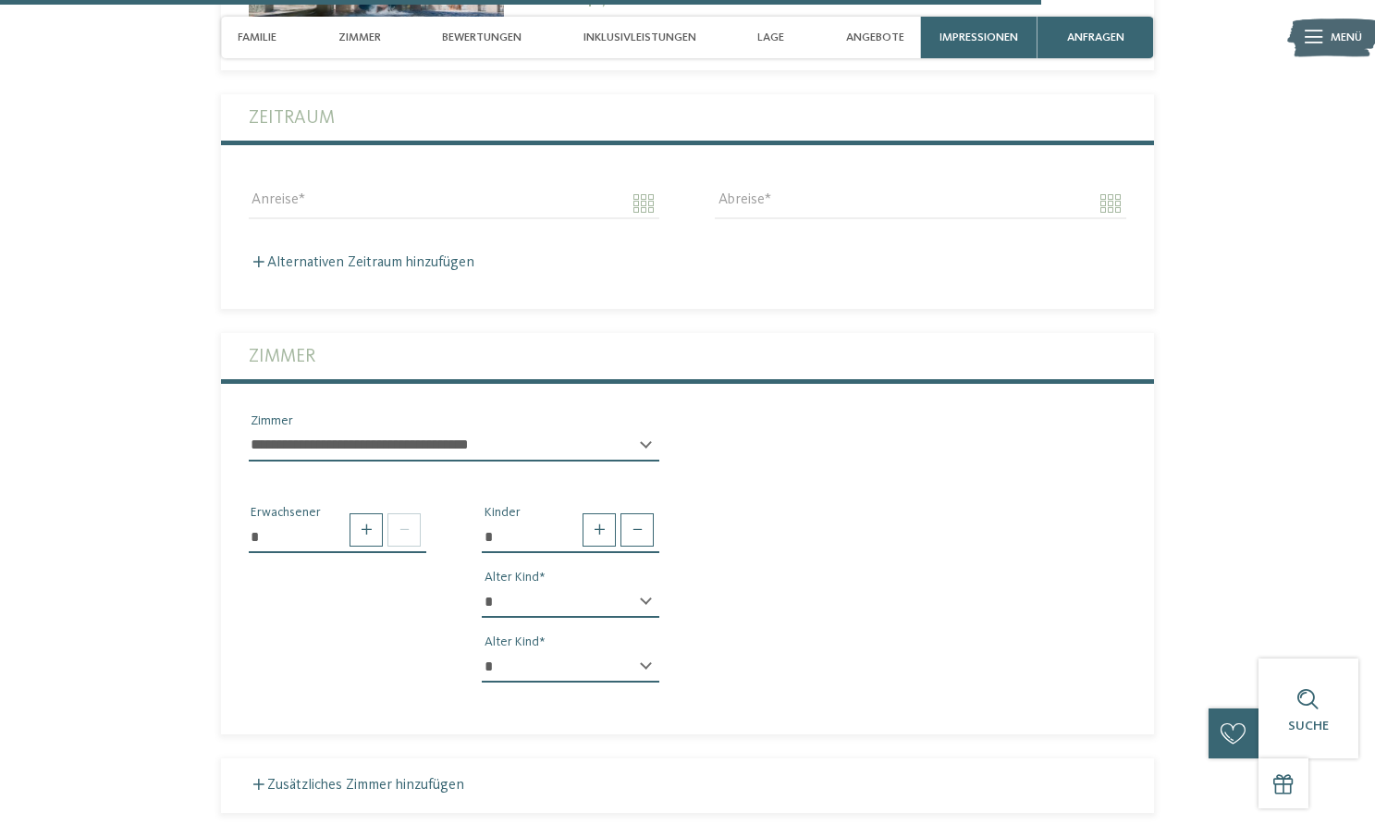
click at [644, 586] on div "* * * * * * * * * * * ** ** ** ** ** ** ** ** Alter Kind" at bounding box center [571, 609] width 178 height 46
click at [645, 586] on div "* * * * * * * * * * * ** ** ** ** ** ** ** ** Alter Kind" at bounding box center [571, 609] width 178 height 46
select select "**"
click at [647, 651] on div "* * * * * * * * * * * ** ** ** ** ** ** ** ** Alter Kind" at bounding box center [571, 674] width 178 height 46
select select "**"
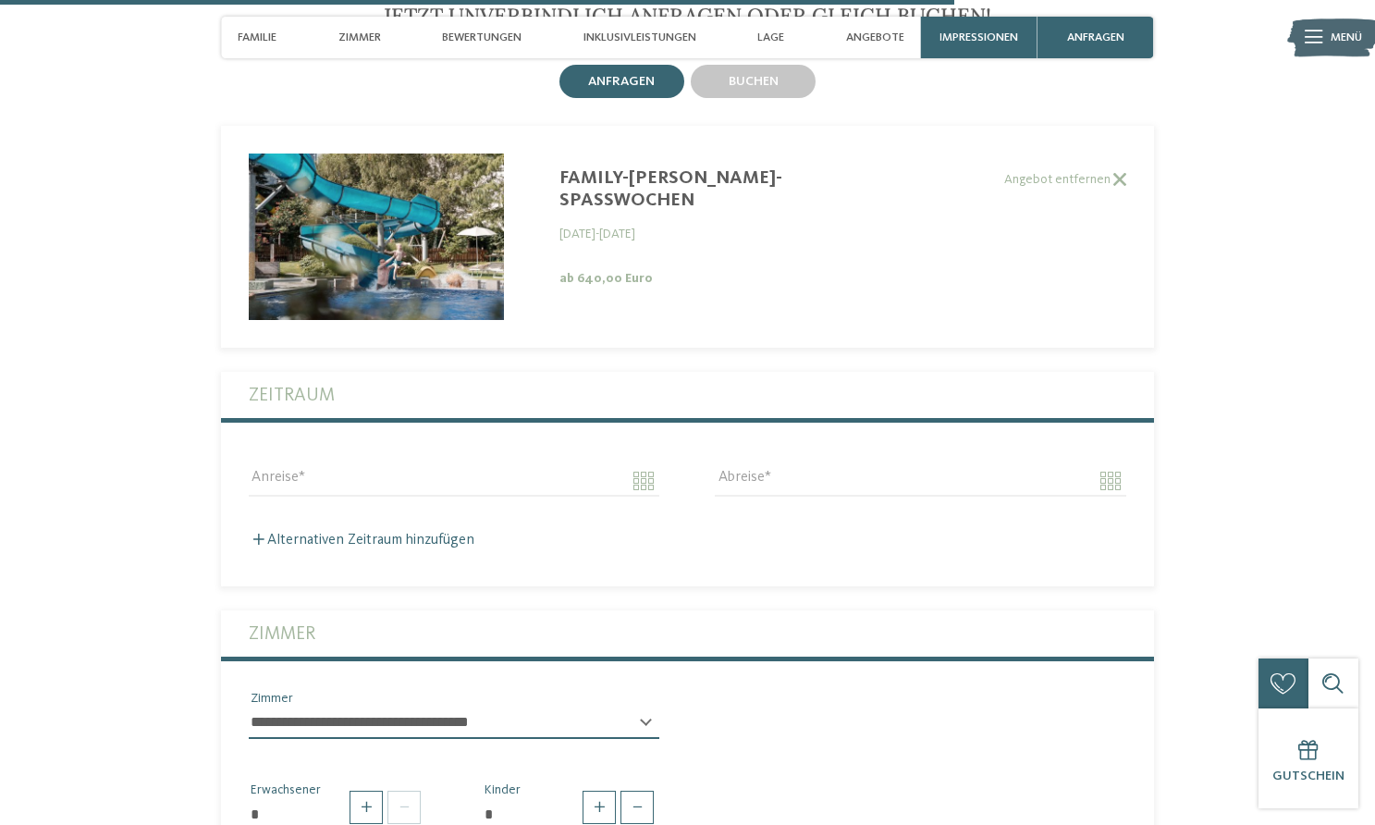
scroll to position [4095, 0]
click at [506, 465] on input "Anreise" at bounding box center [454, 480] width 411 height 31
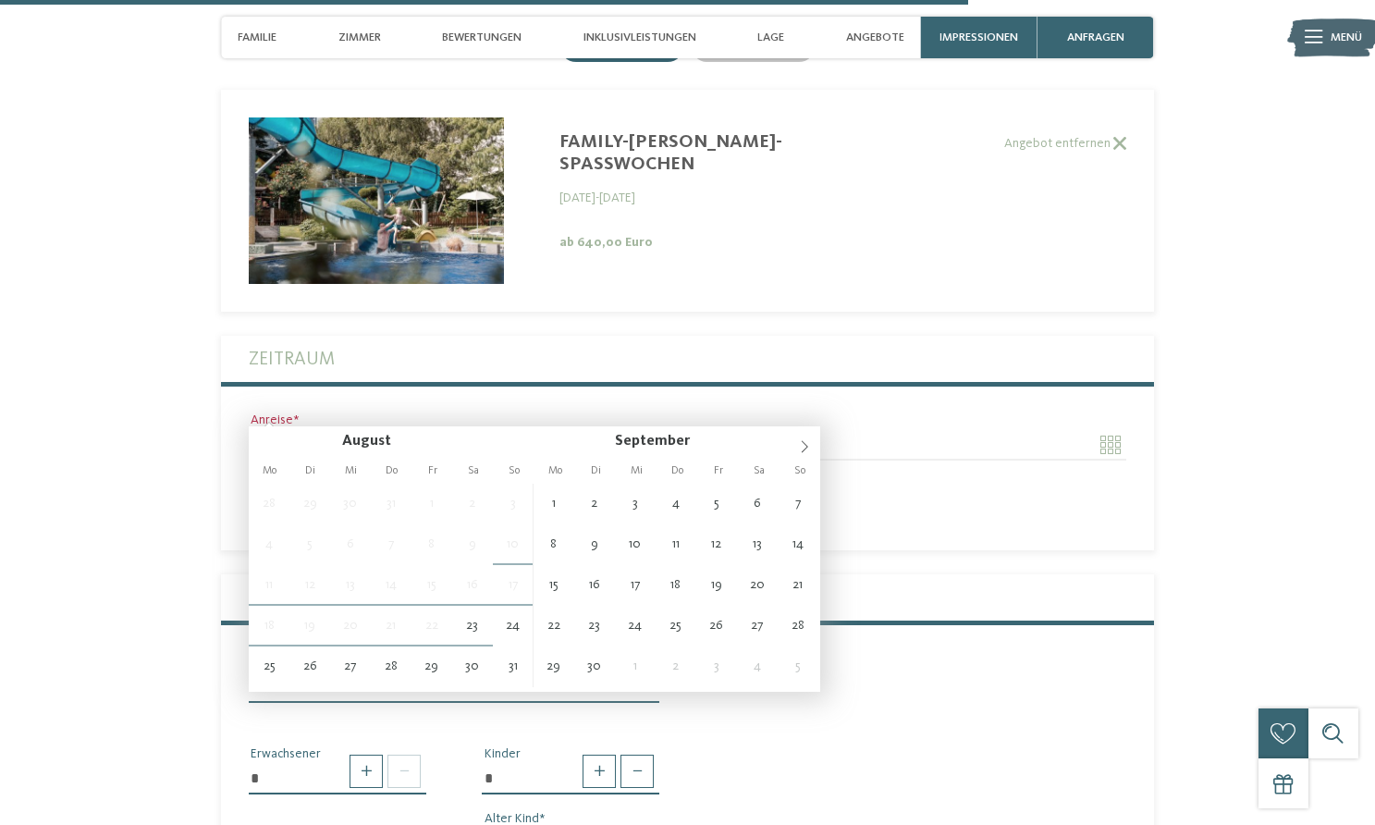
scroll to position [4110, 0]
